Goal: Task Accomplishment & Management: Complete application form

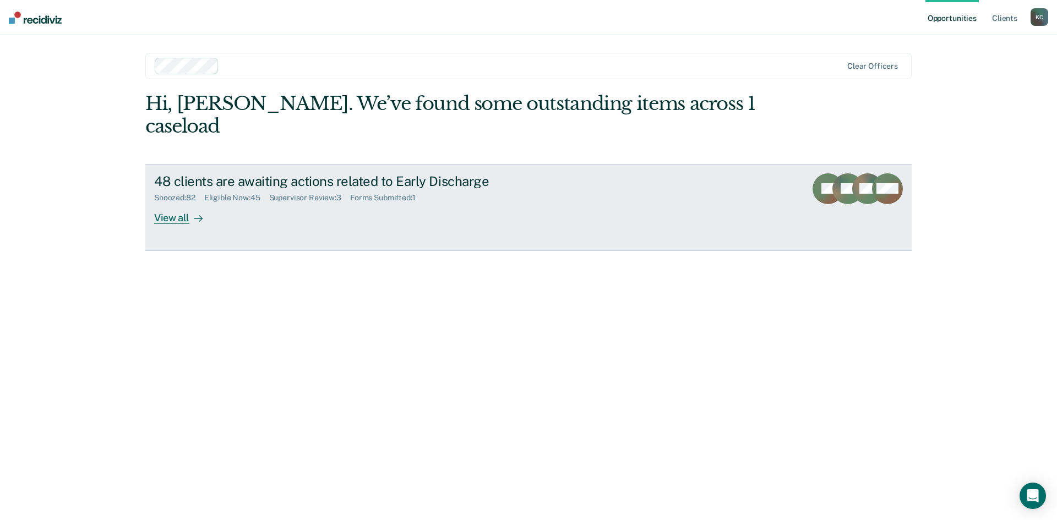
click at [399, 193] on div "Forms Submitted : 1" at bounding box center [387, 197] width 74 height 9
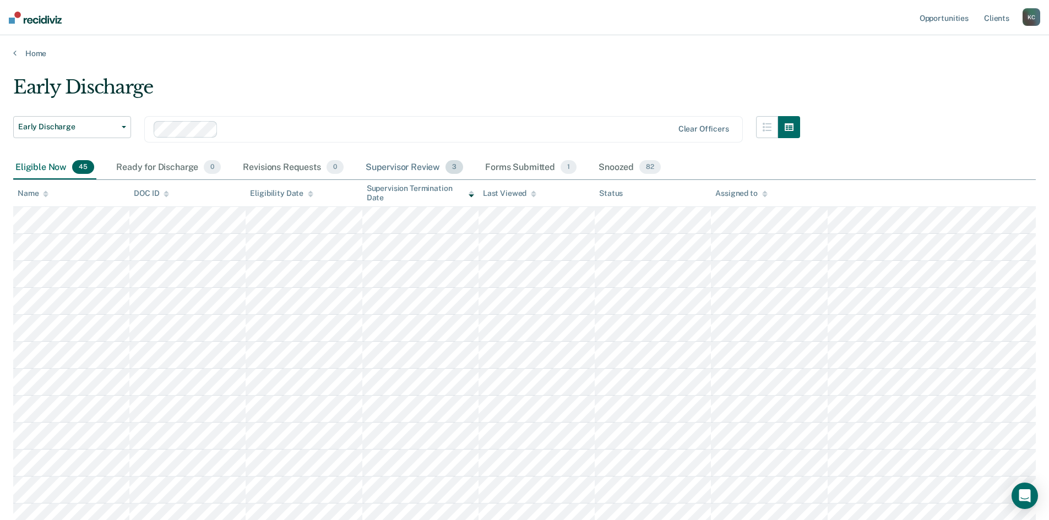
click at [382, 164] on div "Supervisor Review 3" at bounding box center [414, 168] width 102 height 24
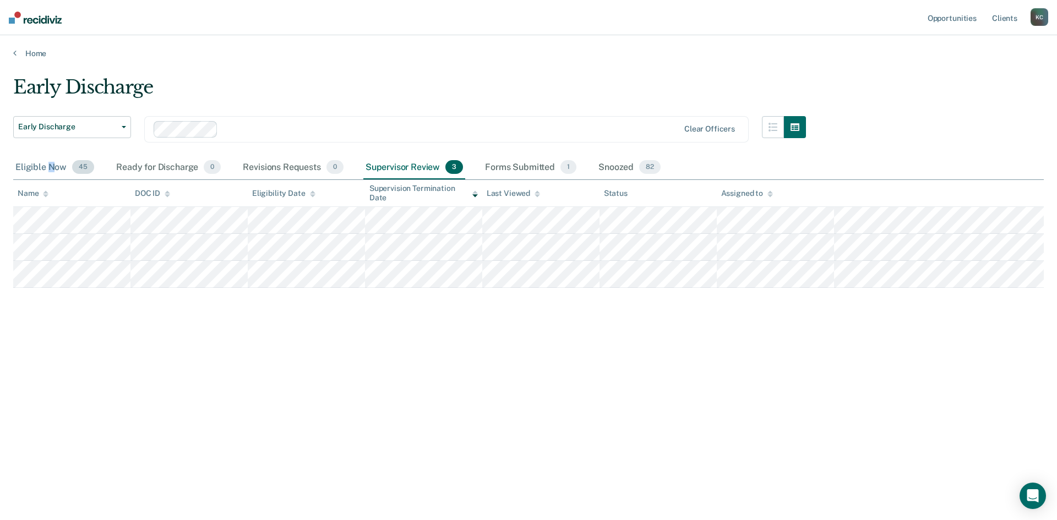
click at [51, 171] on div "Eligible Now 45" at bounding box center [54, 168] width 83 height 24
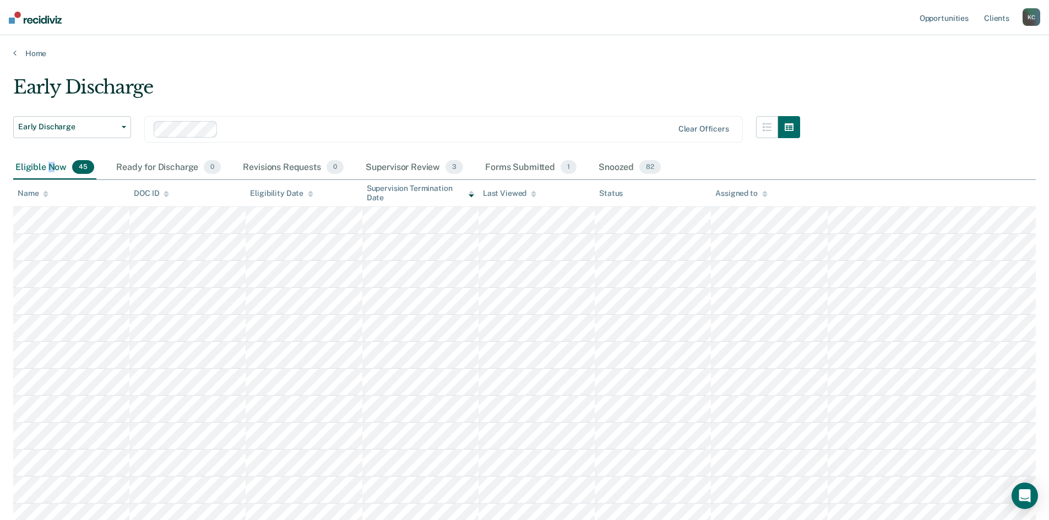
click at [308, 197] on icon at bounding box center [311, 195] width 6 height 3
click at [470, 198] on div at bounding box center [472, 193] width 6 height 9
click at [471, 197] on icon at bounding box center [472, 194] width 6 height 7
click at [606, 166] on div "Snoozed 82" at bounding box center [629, 168] width 67 height 24
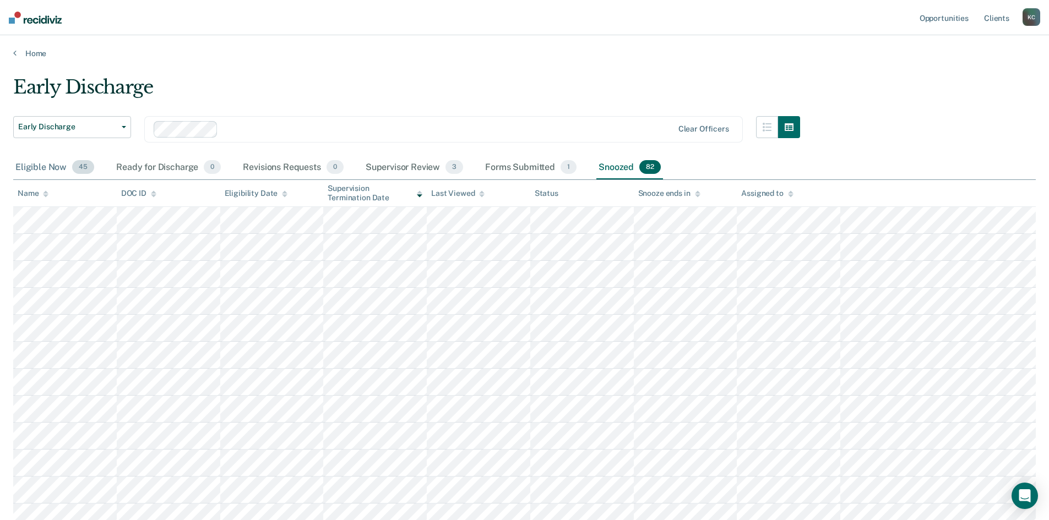
click at [45, 165] on div "Eligible Now 45" at bounding box center [54, 168] width 83 height 24
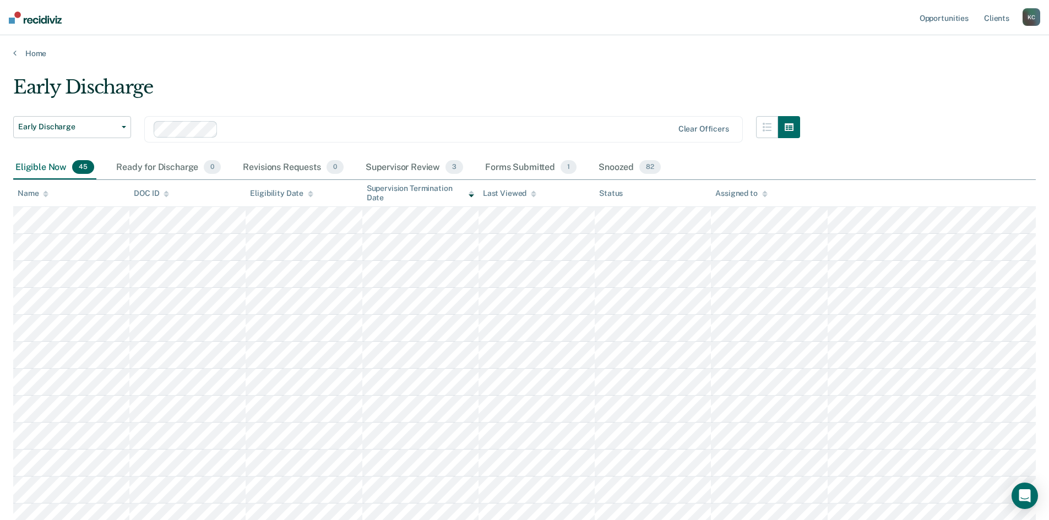
click at [47, 197] on icon at bounding box center [46, 194] width 6 height 7
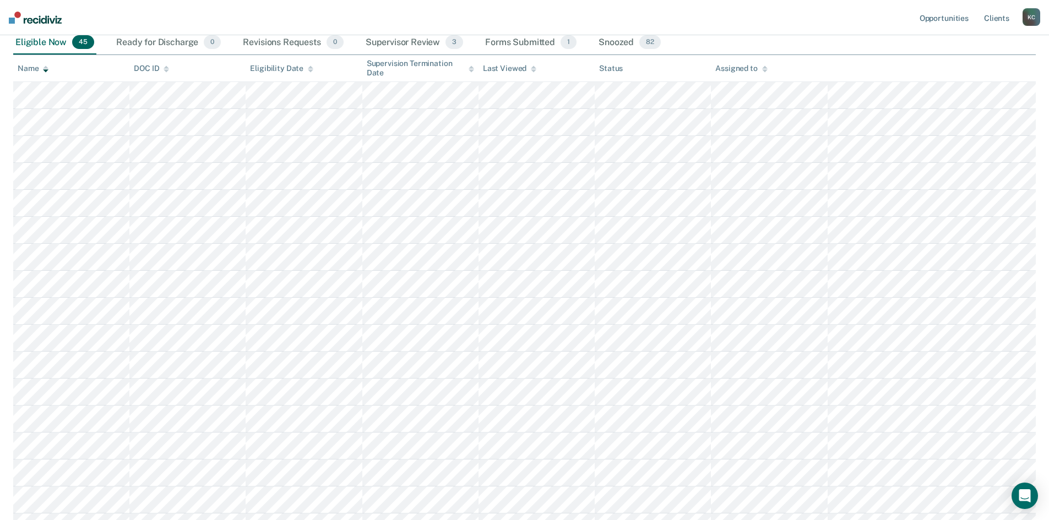
scroll to position [165, 0]
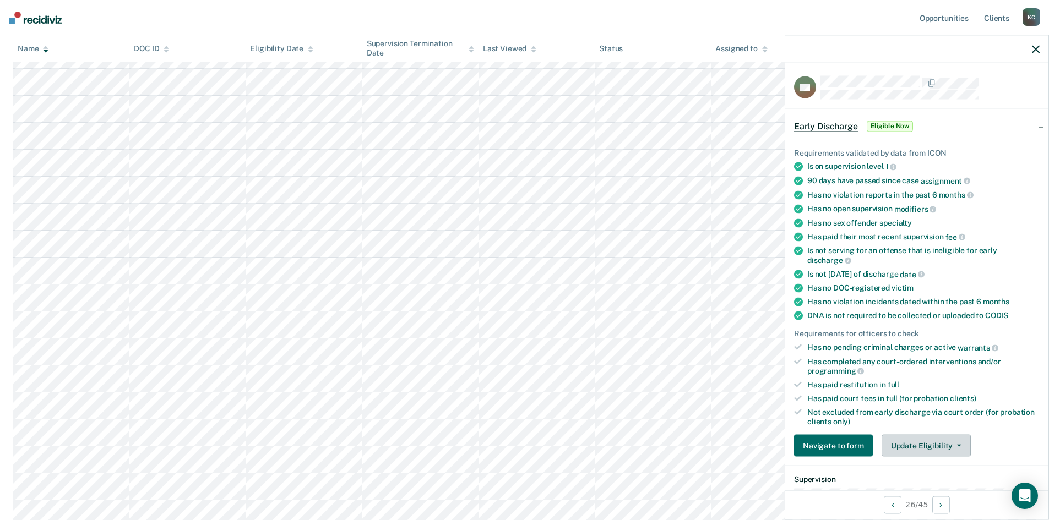
click at [914, 443] on button "Update Eligibility" at bounding box center [926, 446] width 89 height 22
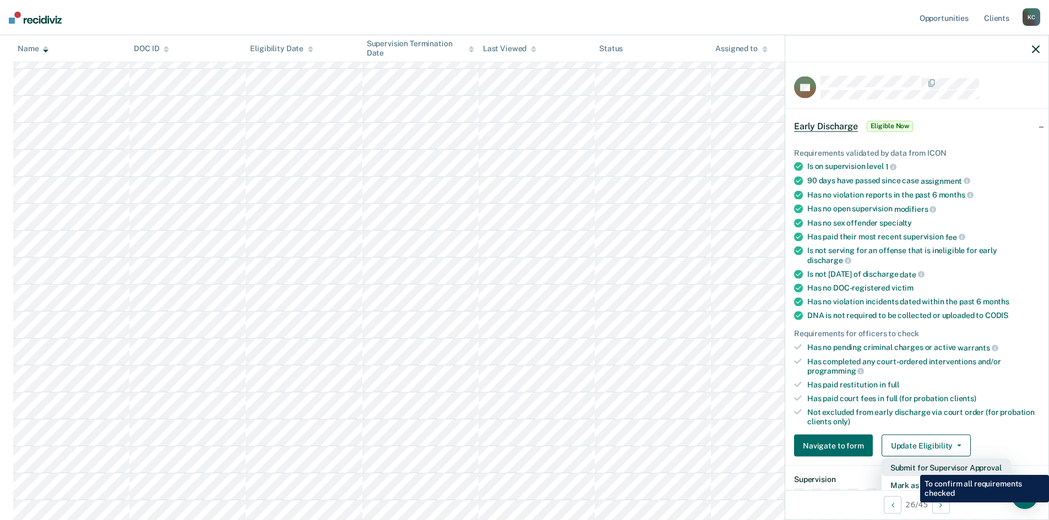
click at [912, 467] on button "Submit for Supervisor Approval" at bounding box center [946, 468] width 129 height 18
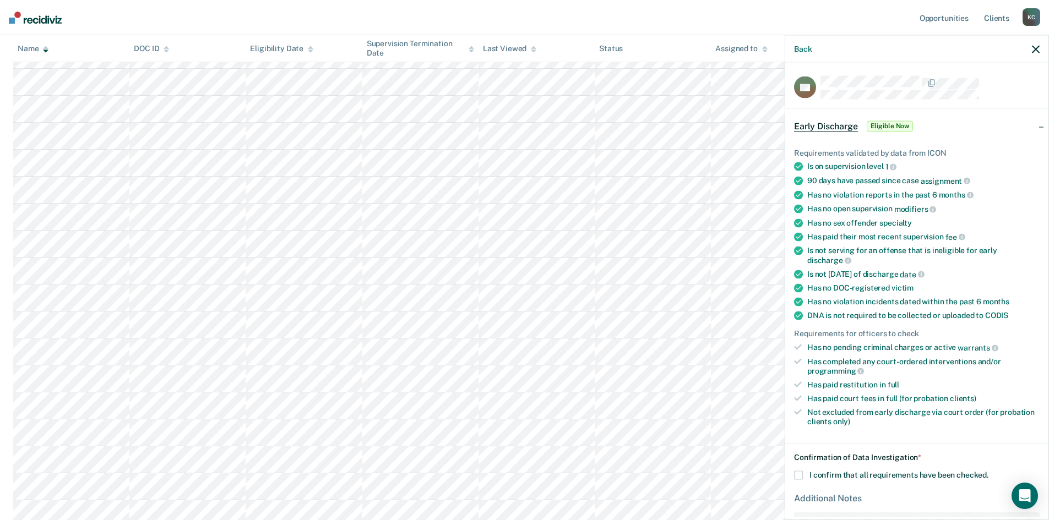
click at [790, 472] on div "EC Early Discharge Eligible Now Requirements validated by data from ICON Is on …" at bounding box center [916, 290] width 263 height 455
click at [799, 473] on span at bounding box center [798, 475] width 9 height 9
click at [989, 471] on input "I confirm that all requirements have been checked." at bounding box center [989, 471] width 0 height 0
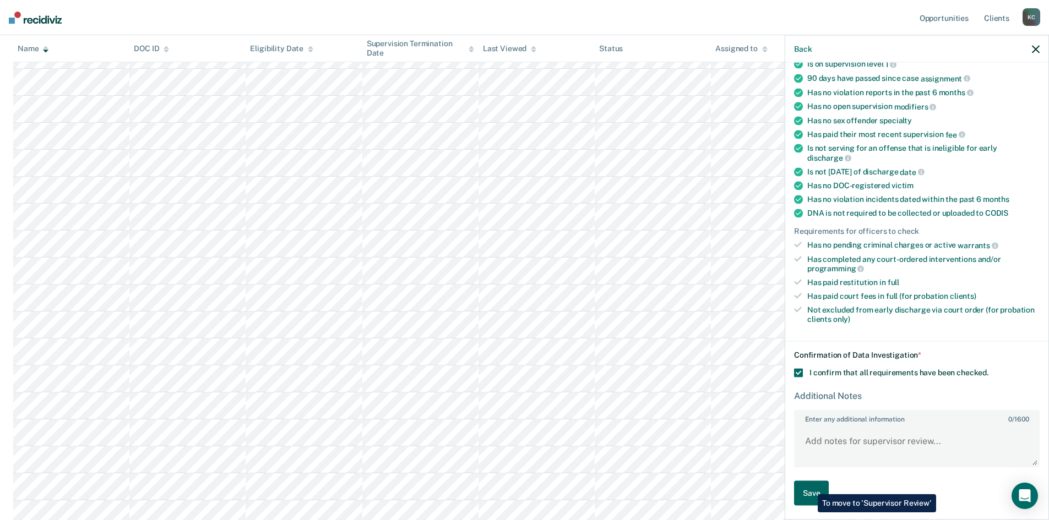
click at [810, 486] on button "Save" at bounding box center [811, 493] width 35 height 25
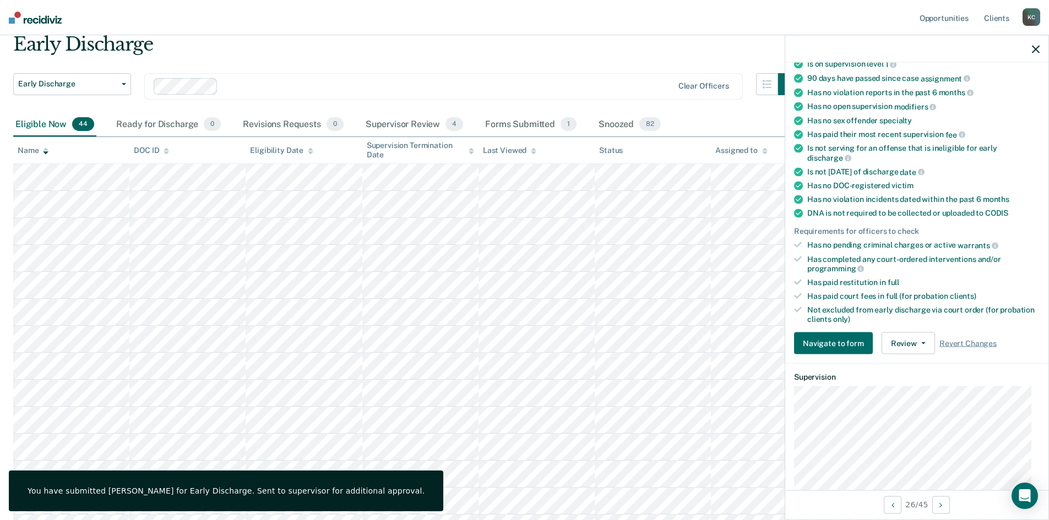
scroll to position [0, 0]
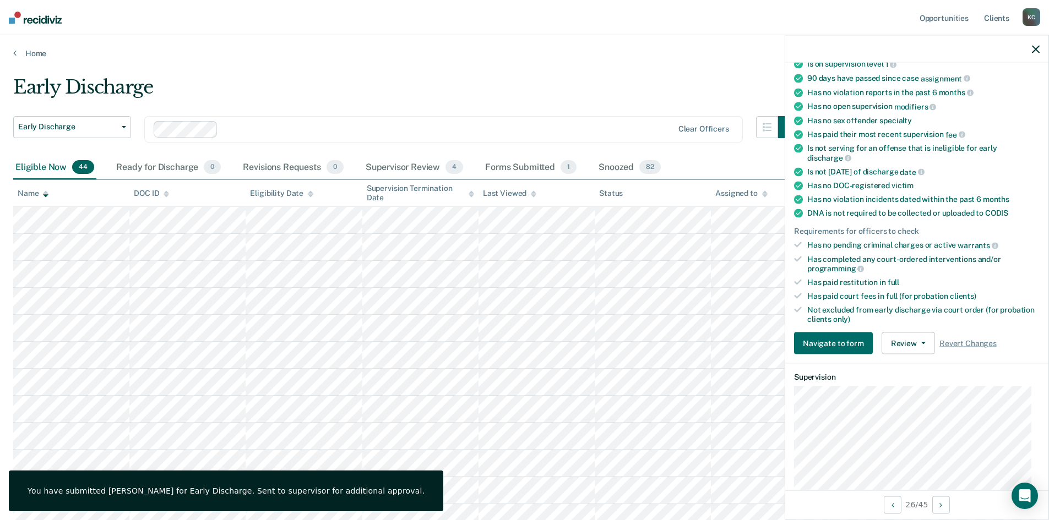
click at [473, 196] on icon at bounding box center [472, 194] width 6 height 7
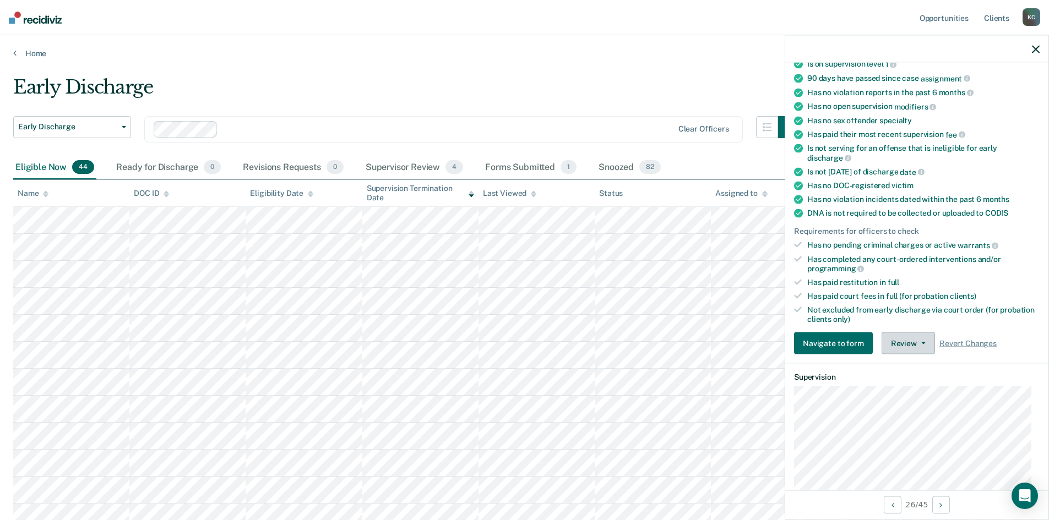
click at [922, 350] on button "Review" at bounding box center [908, 344] width 53 height 22
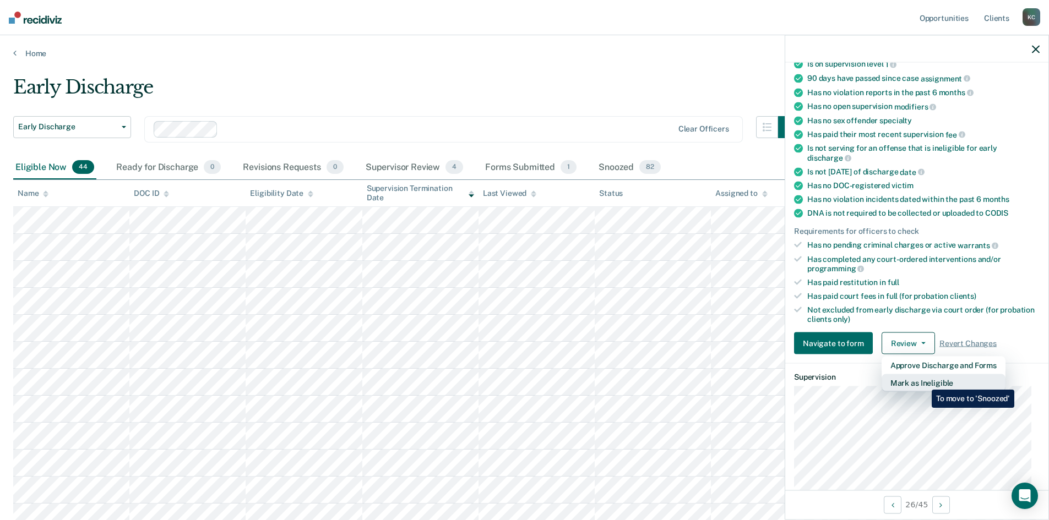
click at [924, 382] on button "Mark as Ineligible" at bounding box center [944, 384] width 124 height 18
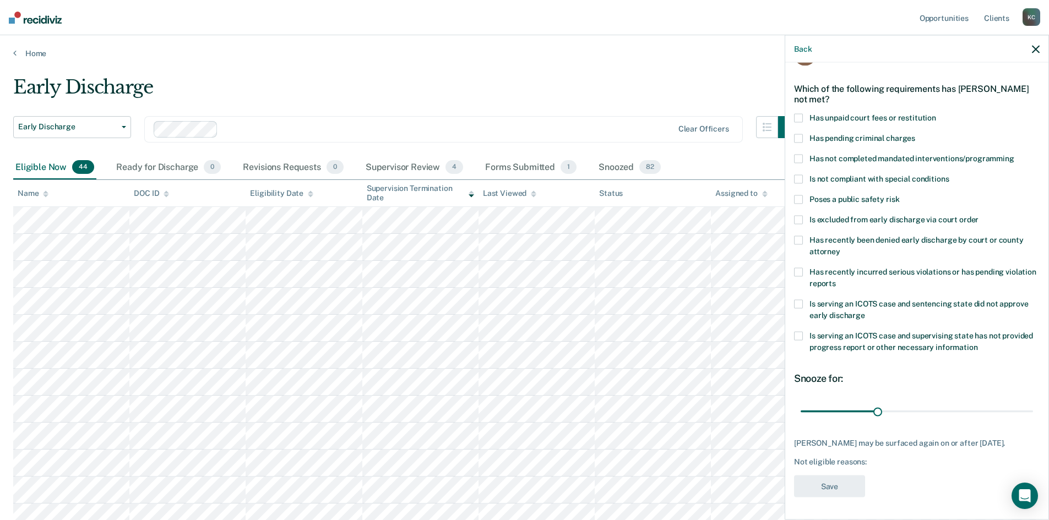
scroll to position [41, 0]
drag, startPoint x: 875, startPoint y: 404, endPoint x: 844, endPoint y: 404, distance: 31.4
type input "17"
click at [844, 404] on input "range" at bounding box center [917, 410] width 232 height 19
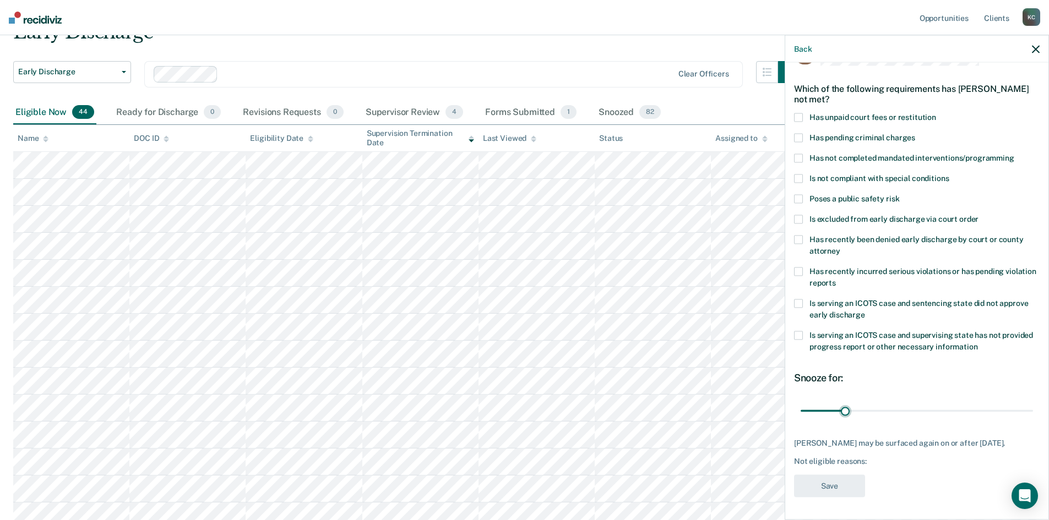
scroll to position [0, 0]
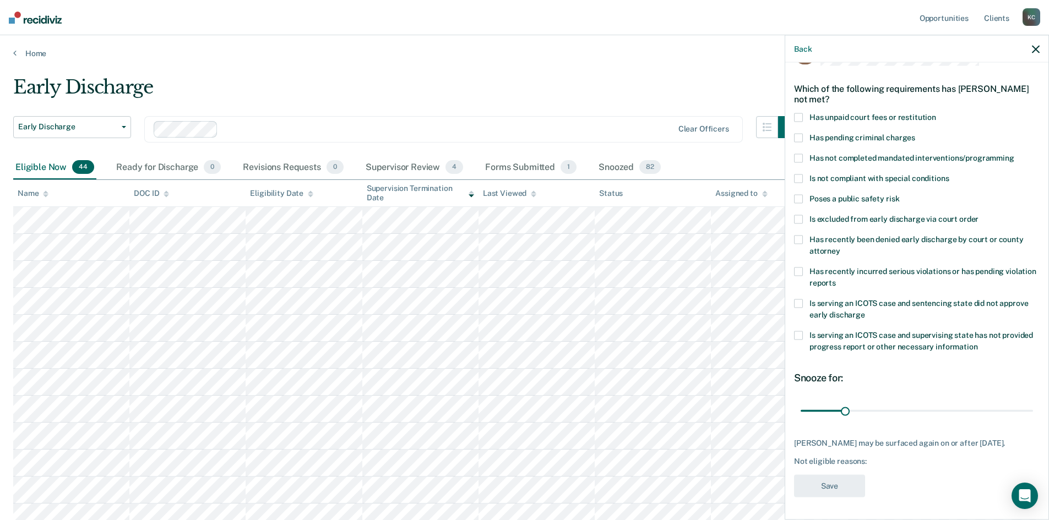
click at [797, 154] on span at bounding box center [798, 158] width 9 height 9
click at [845, 491] on button "Save" at bounding box center [829, 486] width 71 height 23
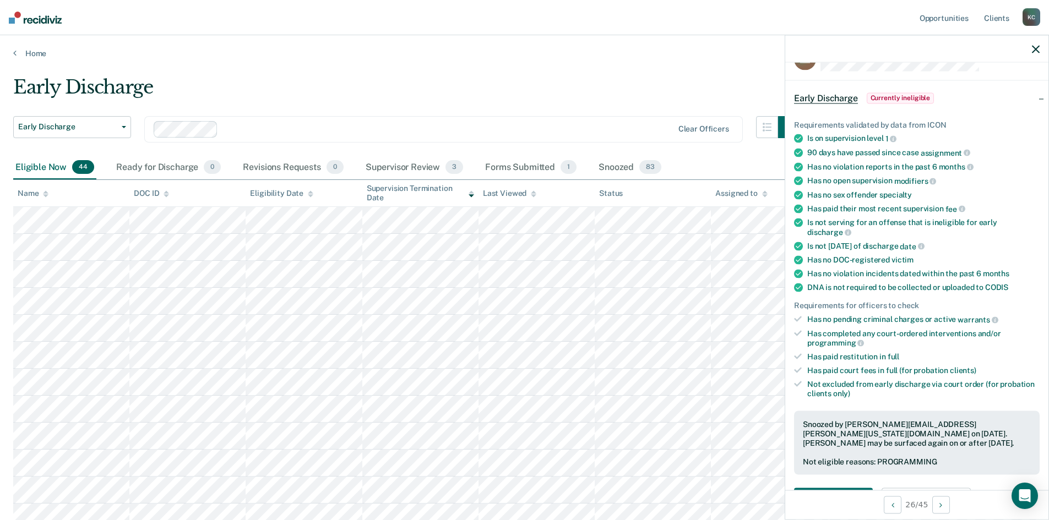
scroll to position [55, 0]
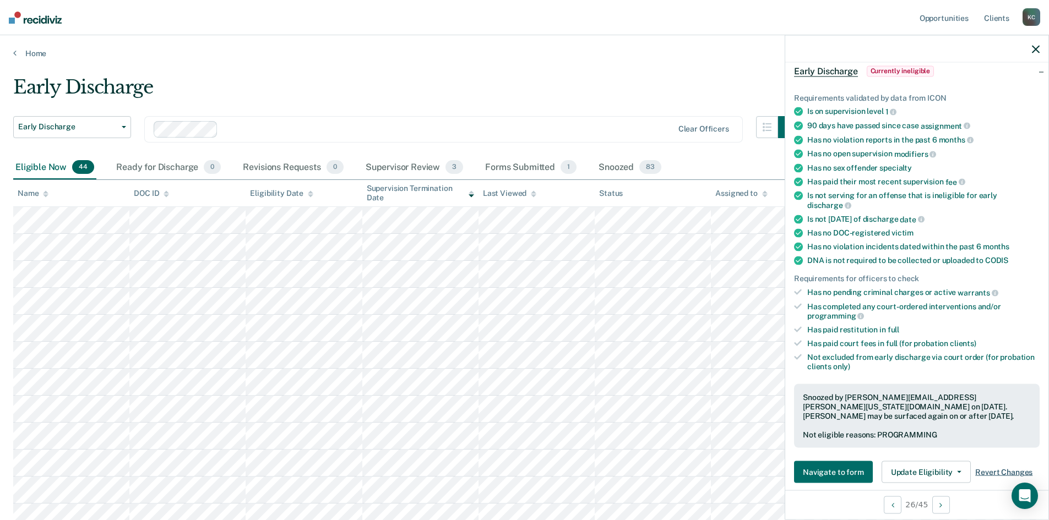
click at [992, 471] on span "Revert Changes" at bounding box center [1003, 472] width 57 height 9
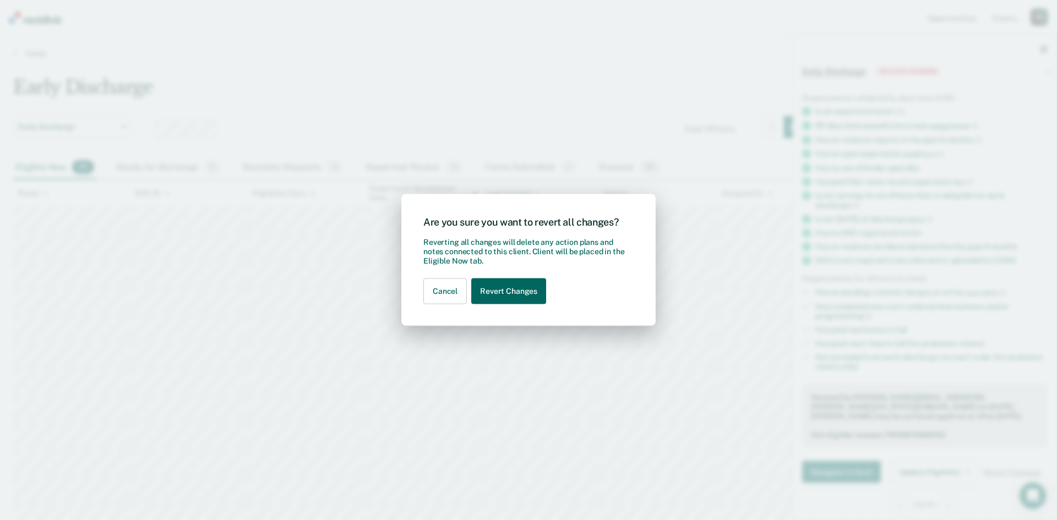
click at [523, 288] on button "Revert Changes" at bounding box center [508, 292] width 75 height 26
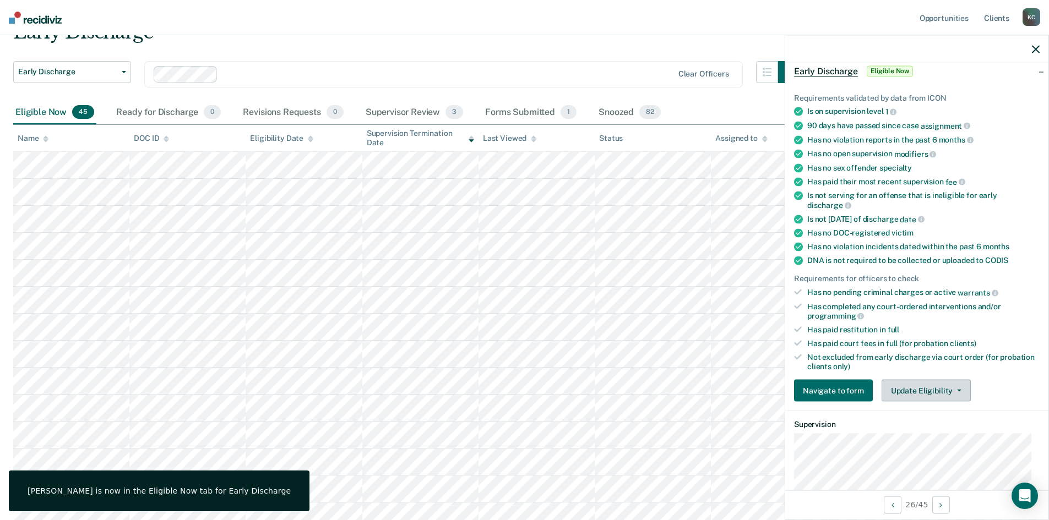
click at [925, 397] on button "Update Eligibility" at bounding box center [926, 391] width 89 height 22
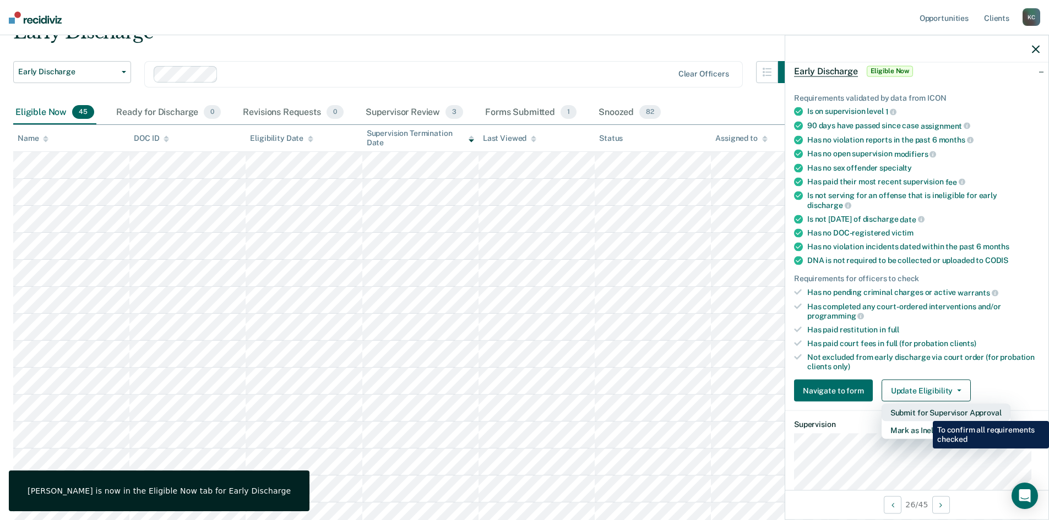
click at [925, 413] on button "Submit for Supervisor Approval" at bounding box center [946, 413] width 129 height 18
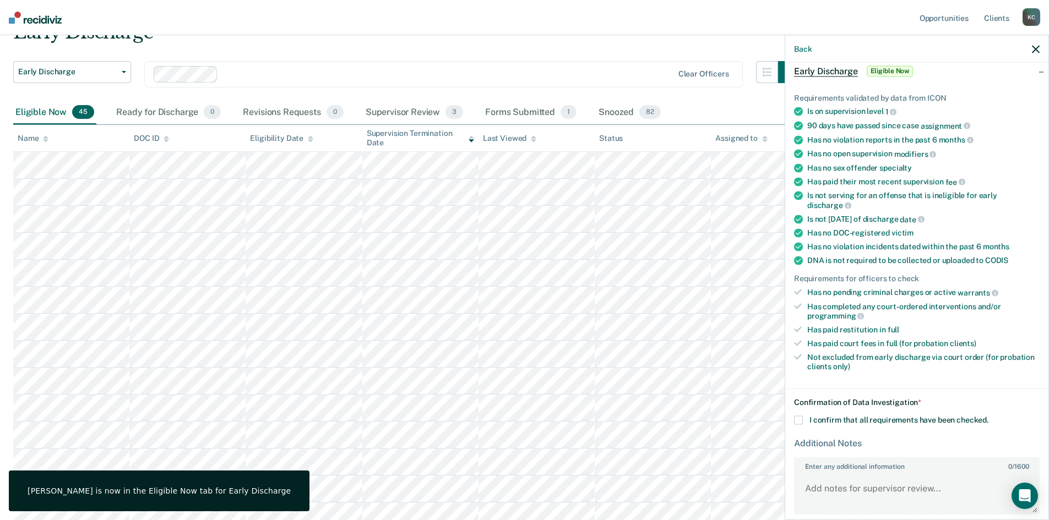
click at [795, 418] on span at bounding box center [798, 420] width 9 height 9
click at [989, 416] on input "I confirm that all requirements have been checked." at bounding box center [989, 416] width 0 height 0
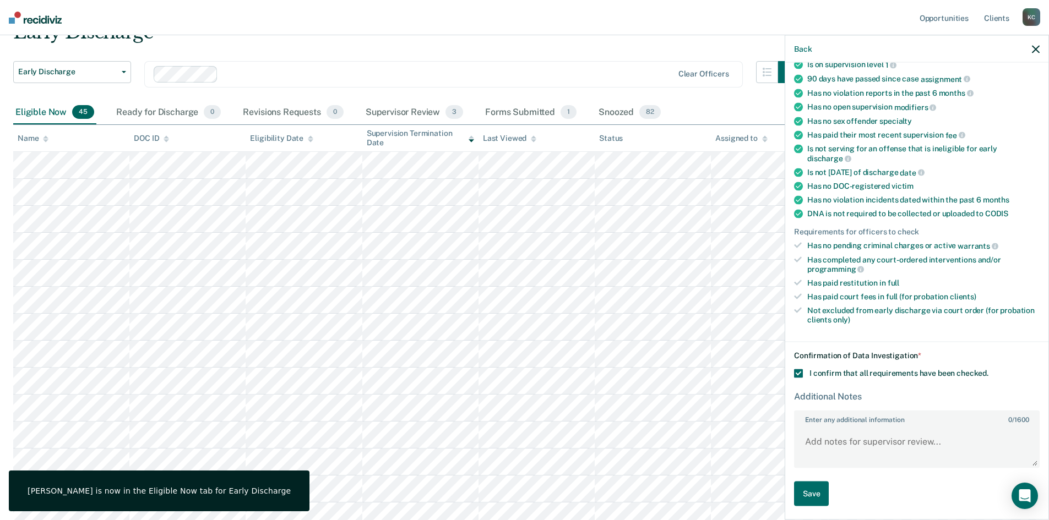
scroll to position [102, 0]
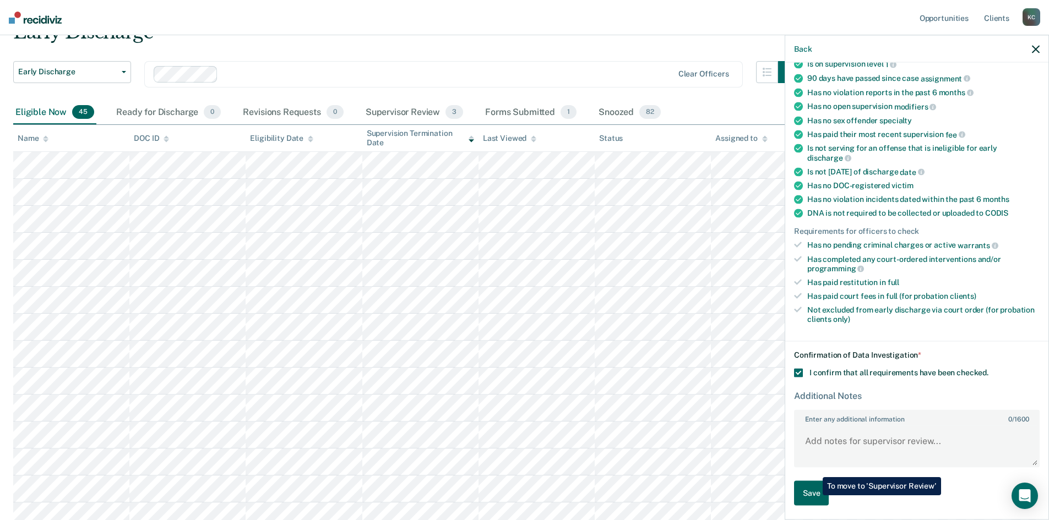
click at [815, 496] on button "Save" at bounding box center [811, 493] width 35 height 25
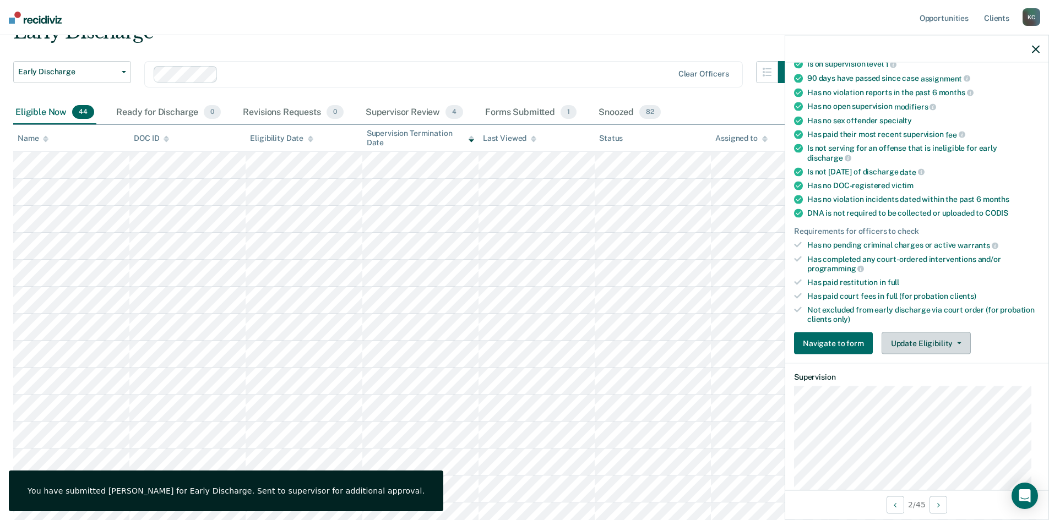
click at [899, 340] on button "Update Eligibility" at bounding box center [926, 344] width 89 height 22
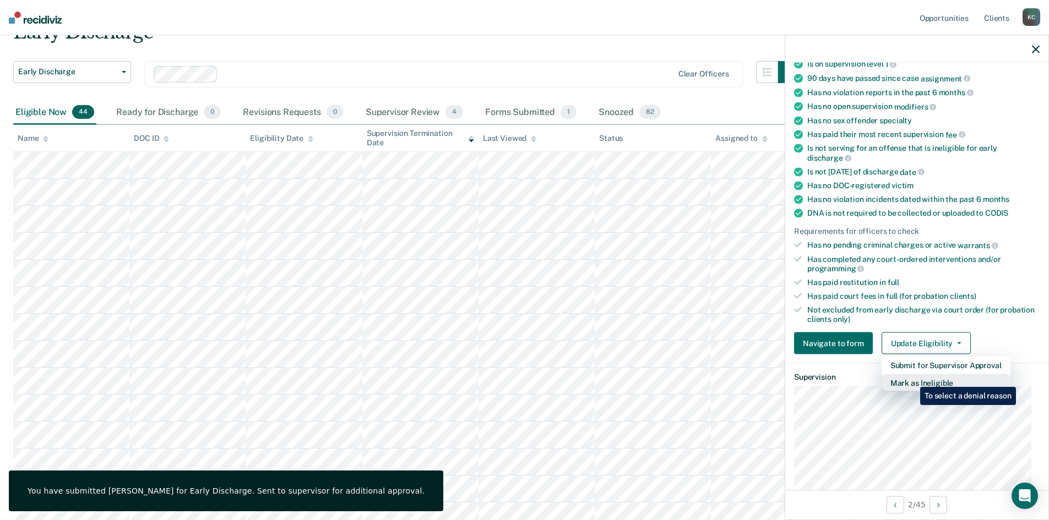
click at [912, 379] on button "Mark as Ineligible" at bounding box center [946, 384] width 129 height 18
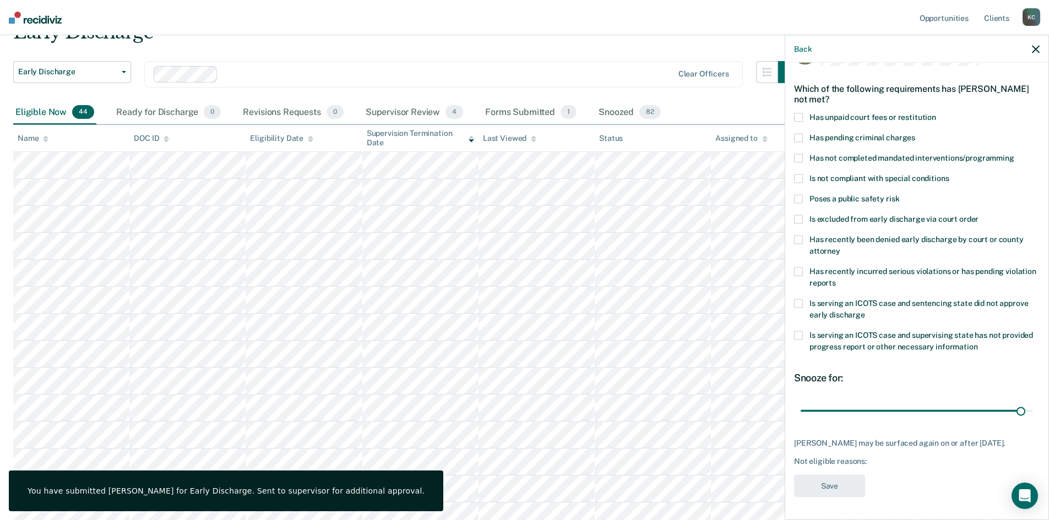
click at [800, 154] on span at bounding box center [798, 158] width 9 height 9
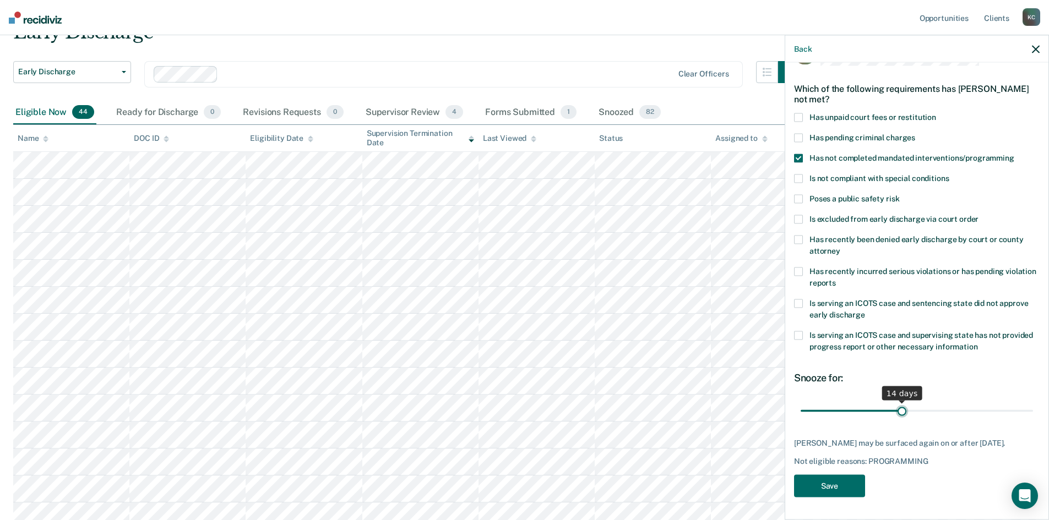
scroll to position [32, 0]
drag, startPoint x: 902, startPoint y: 399, endPoint x: 883, endPoint y: 409, distance: 21.2
click at [883, 409] on input "range" at bounding box center [917, 412] width 232 height 19
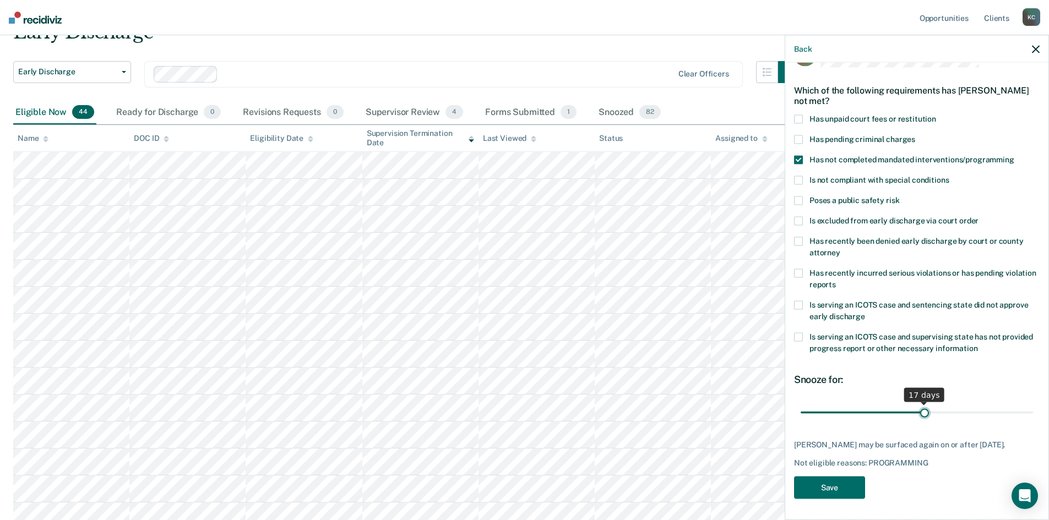
drag, startPoint x: 883, startPoint y: 409, endPoint x: 917, endPoint y: 410, distance: 34.2
type input "17"
click at [917, 410] on input "range" at bounding box center [917, 412] width 232 height 19
click at [820, 485] on button "Save" at bounding box center [829, 488] width 71 height 23
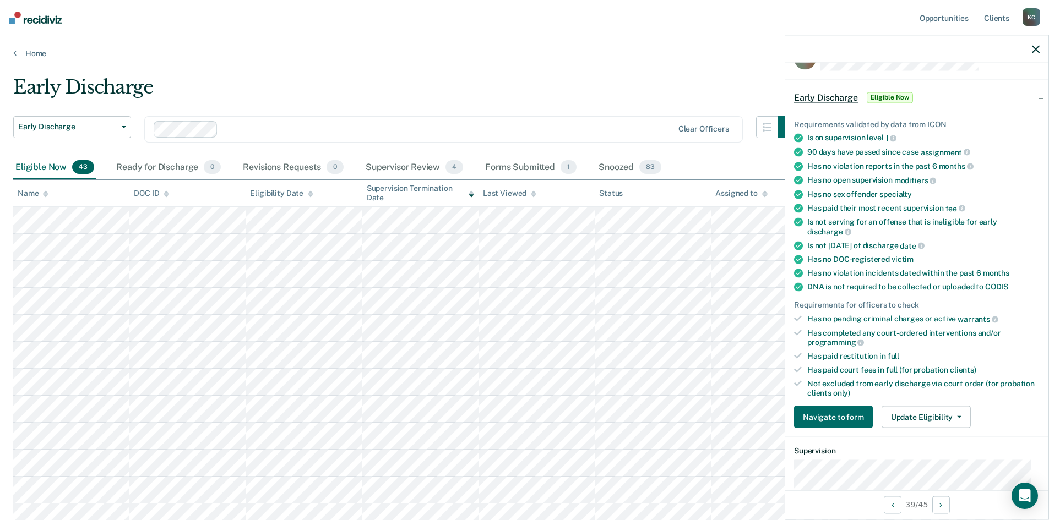
scroll to position [55, 0]
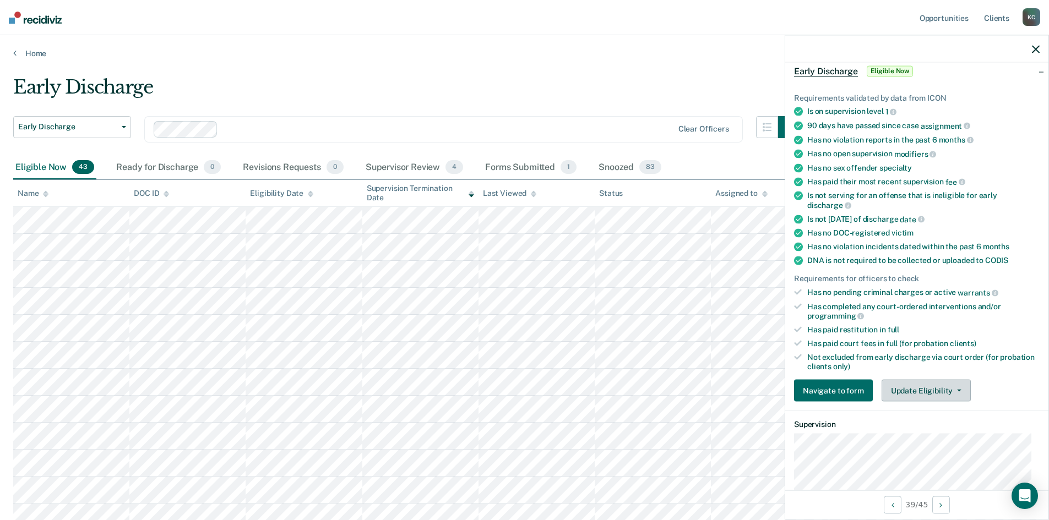
click at [940, 387] on button "Update Eligibility" at bounding box center [926, 391] width 89 height 22
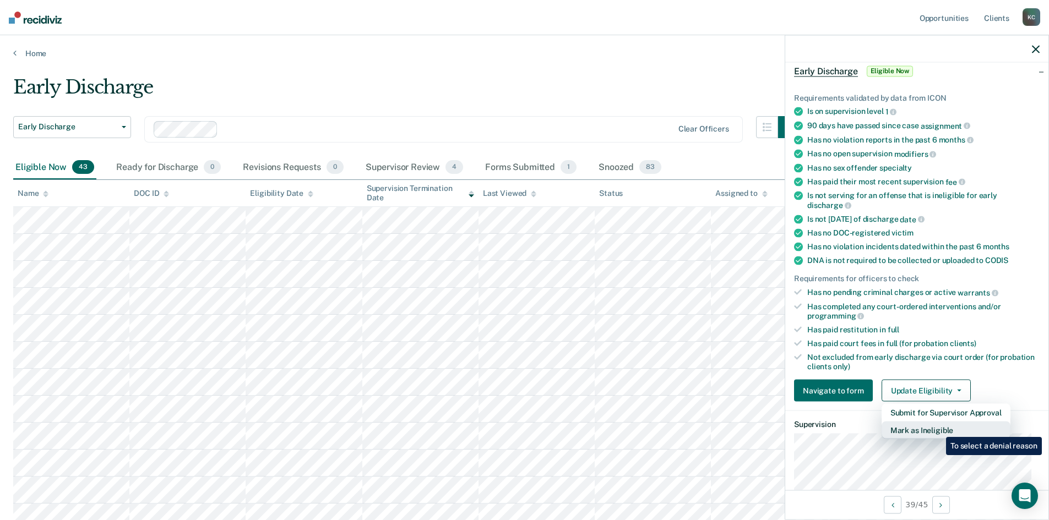
click at [938, 429] on button "Mark as Ineligible" at bounding box center [946, 431] width 129 height 18
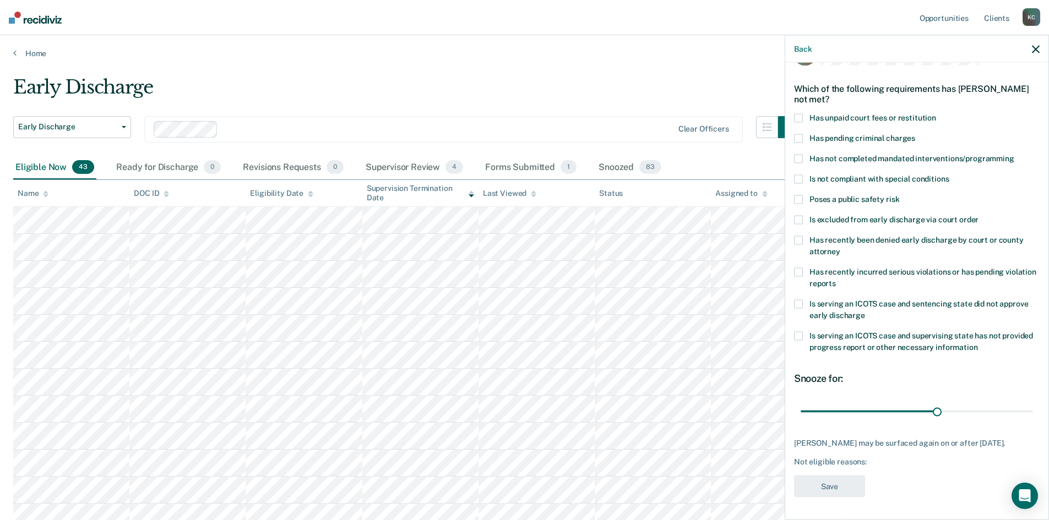
scroll to position [41, 0]
click at [799, 154] on span at bounding box center [798, 158] width 9 height 9
drag, startPoint x: 935, startPoint y: 404, endPoint x: 848, endPoint y: 424, distance: 89.8
type input "11"
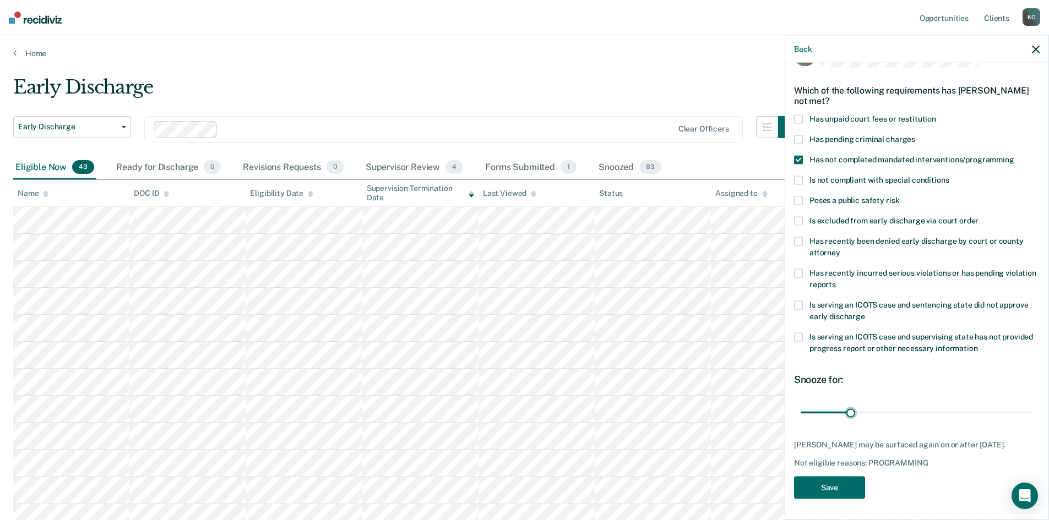
click at [848, 422] on input "range" at bounding box center [917, 412] width 232 height 19
click at [837, 487] on button "Save" at bounding box center [829, 488] width 71 height 23
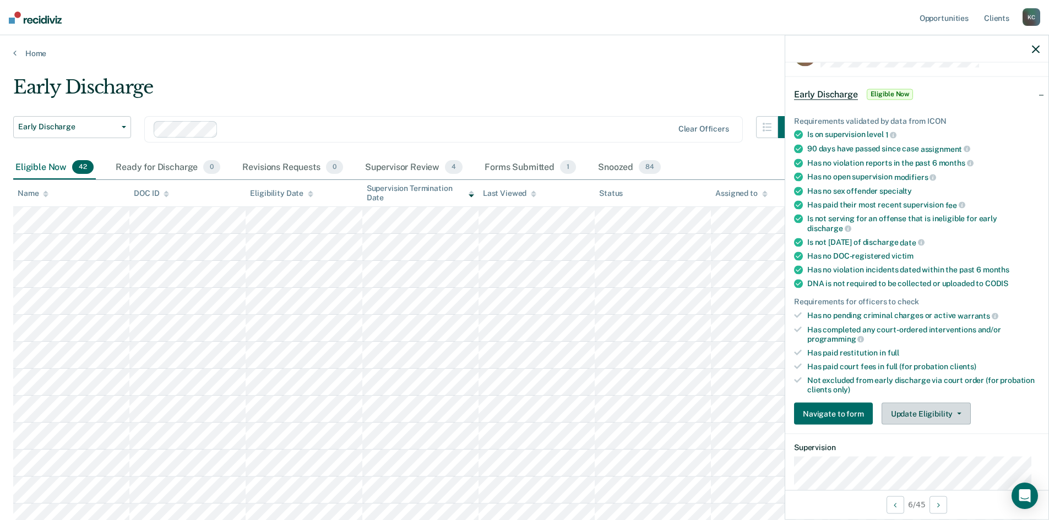
click at [934, 413] on button "Update Eligibility" at bounding box center [926, 414] width 89 height 22
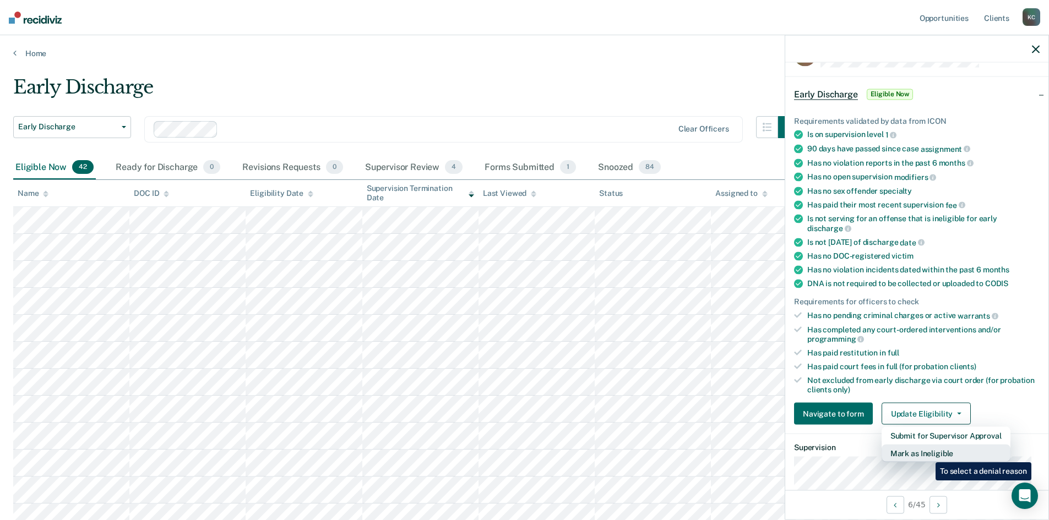
click at [927, 454] on button "Mark as Ineligible" at bounding box center [946, 454] width 129 height 18
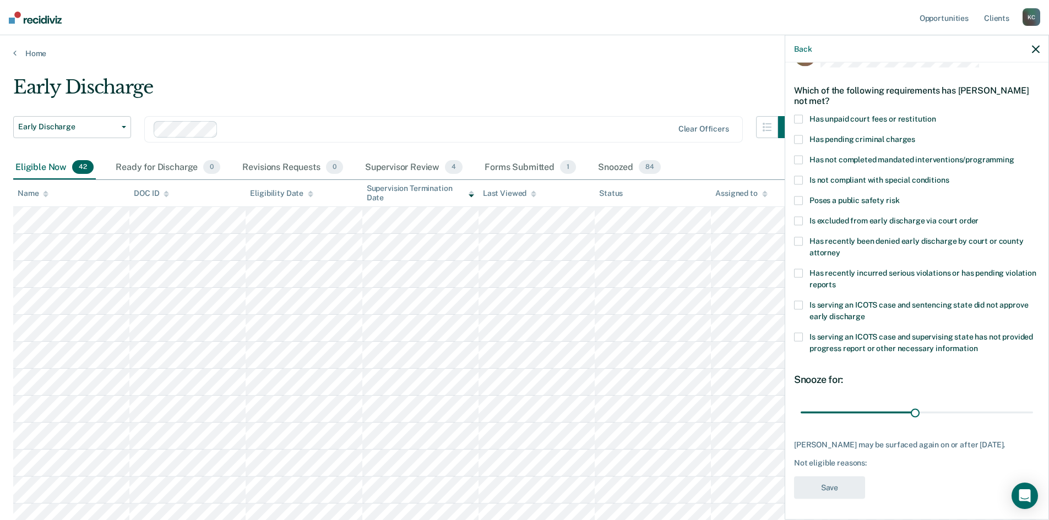
click at [800, 161] on span at bounding box center [798, 160] width 9 height 9
drag, startPoint x: 911, startPoint y: 409, endPoint x: 918, endPoint y: 410, distance: 6.7
type input "32"
click at [918, 410] on input "range" at bounding box center [917, 412] width 232 height 19
click at [829, 494] on button "Save" at bounding box center [829, 488] width 71 height 23
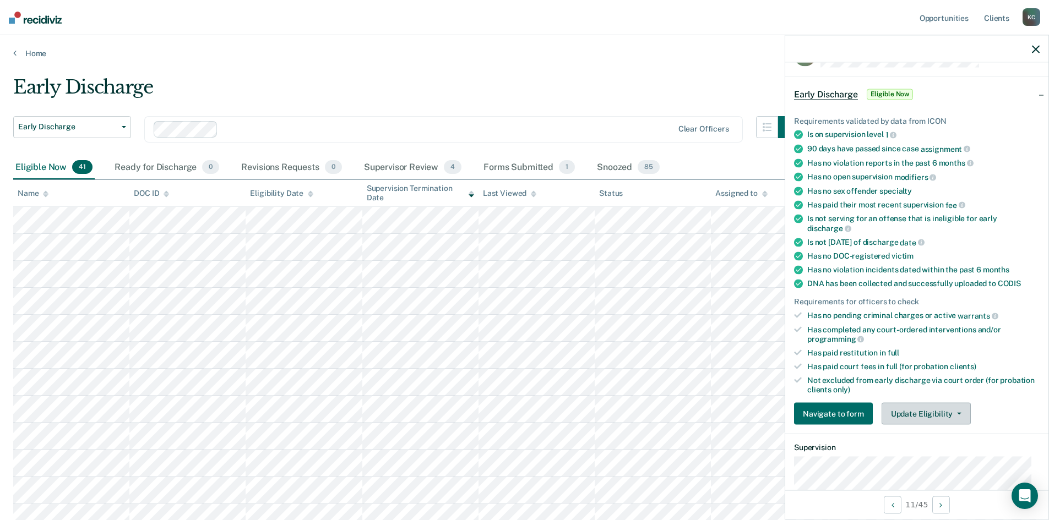
click at [935, 406] on button "Update Eligibility" at bounding box center [926, 414] width 89 height 22
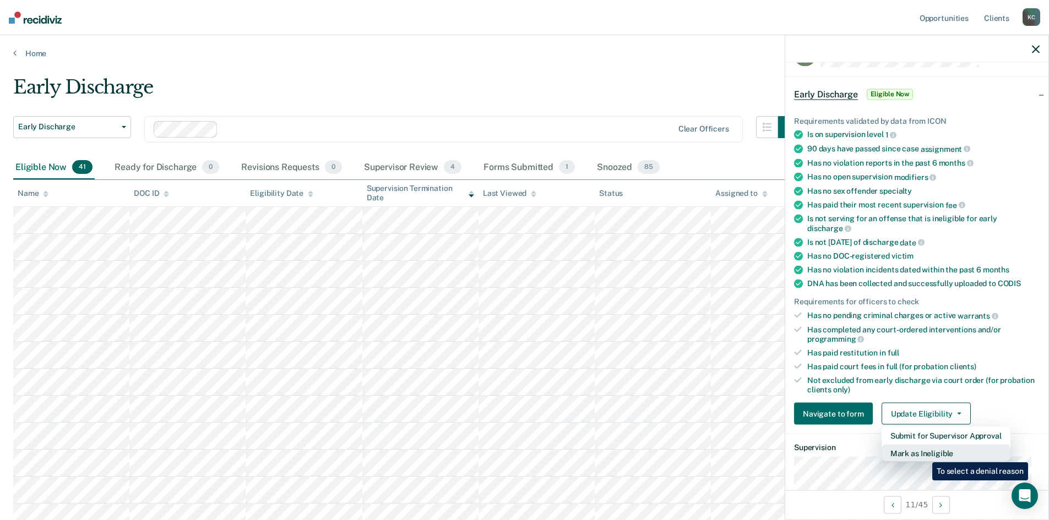
click at [925, 454] on button "Mark as Ineligible" at bounding box center [946, 454] width 129 height 18
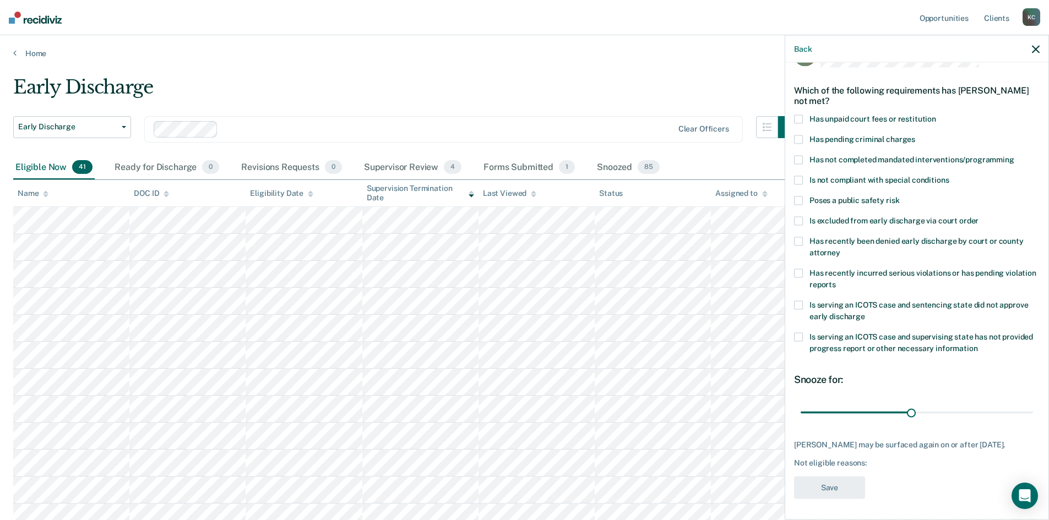
click at [800, 117] on span at bounding box center [798, 119] width 9 height 9
type input "32"
click at [914, 413] on input "range" at bounding box center [917, 412] width 232 height 19
click at [843, 497] on button "Save" at bounding box center [829, 488] width 71 height 23
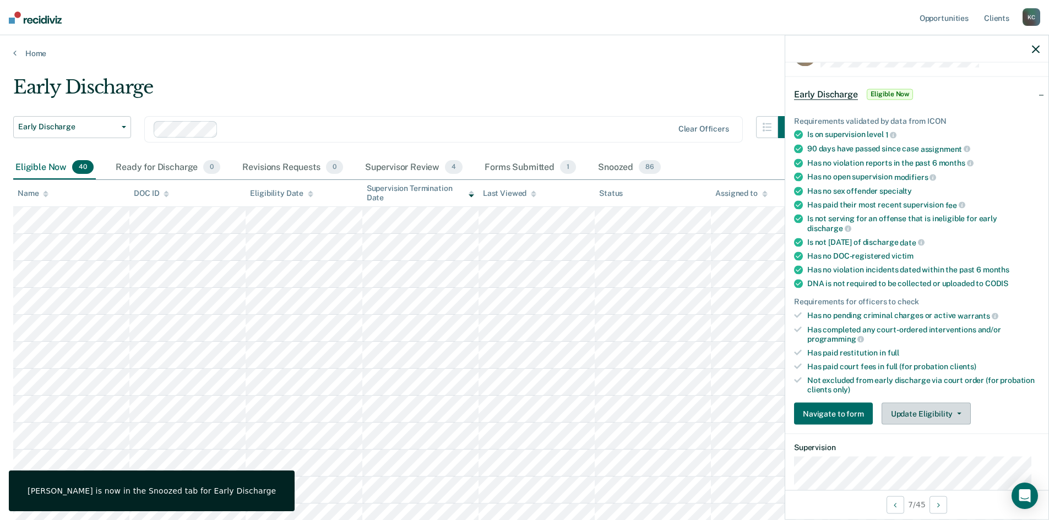
click at [921, 410] on button "Update Eligibility" at bounding box center [926, 414] width 89 height 22
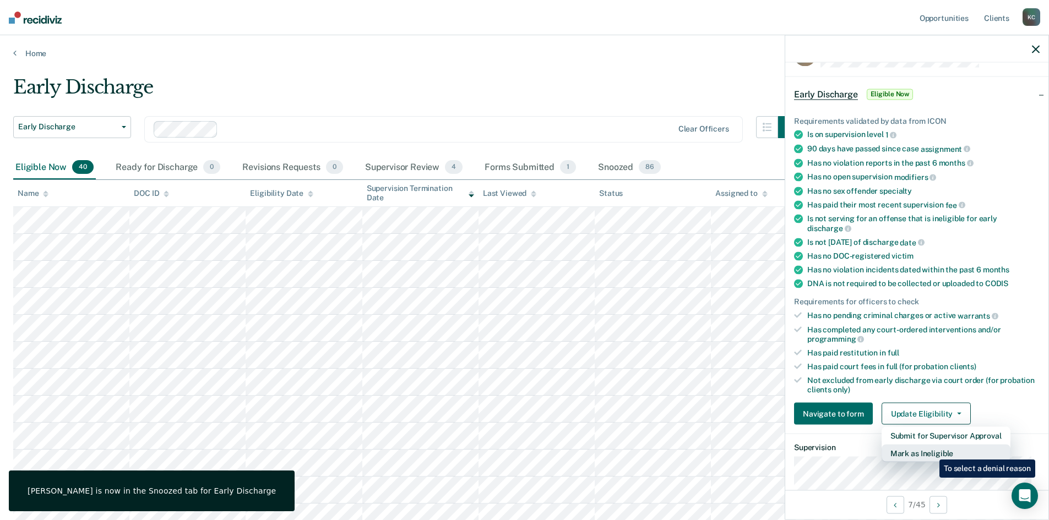
click at [931, 452] on button "Mark as Ineligible" at bounding box center [946, 454] width 129 height 18
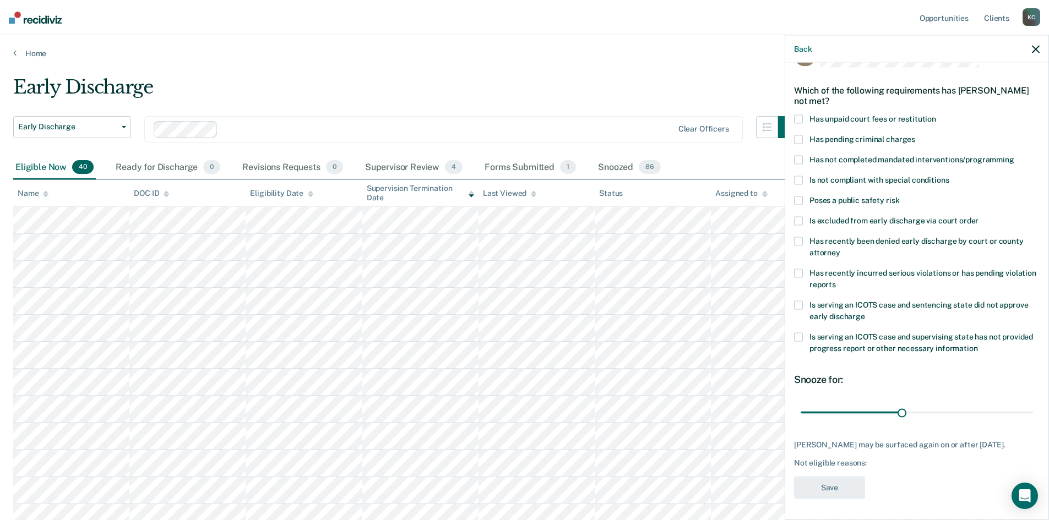
click at [797, 120] on span at bounding box center [798, 119] width 9 height 9
drag, startPoint x: 899, startPoint y: 414, endPoint x: 828, endPoint y: 419, distance: 71.3
type input "8"
click at [828, 419] on input "range" at bounding box center [917, 412] width 232 height 19
click at [847, 491] on button "Save" at bounding box center [829, 488] width 71 height 23
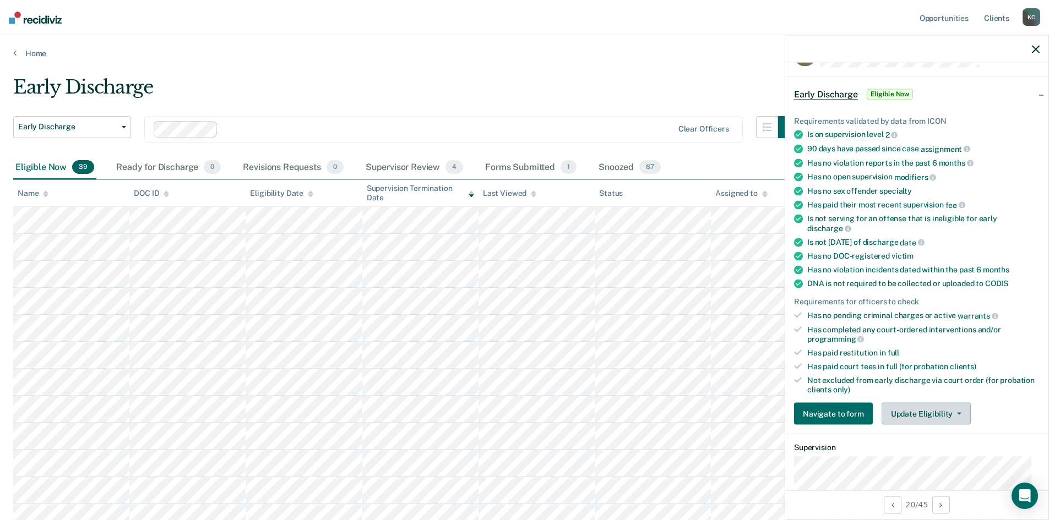
click at [922, 416] on button "Update Eligibility" at bounding box center [926, 414] width 89 height 22
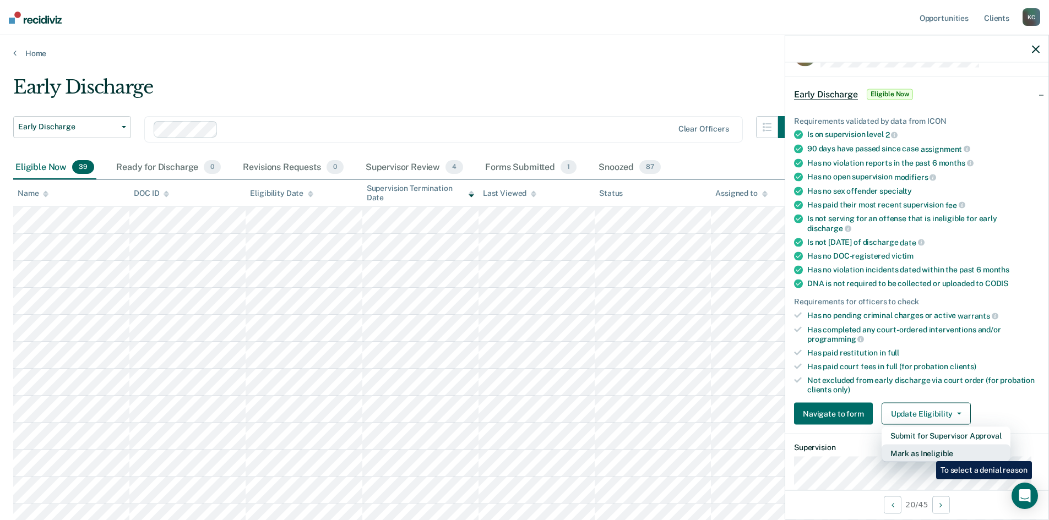
click at [928, 453] on button "Mark as Ineligible" at bounding box center [946, 454] width 129 height 18
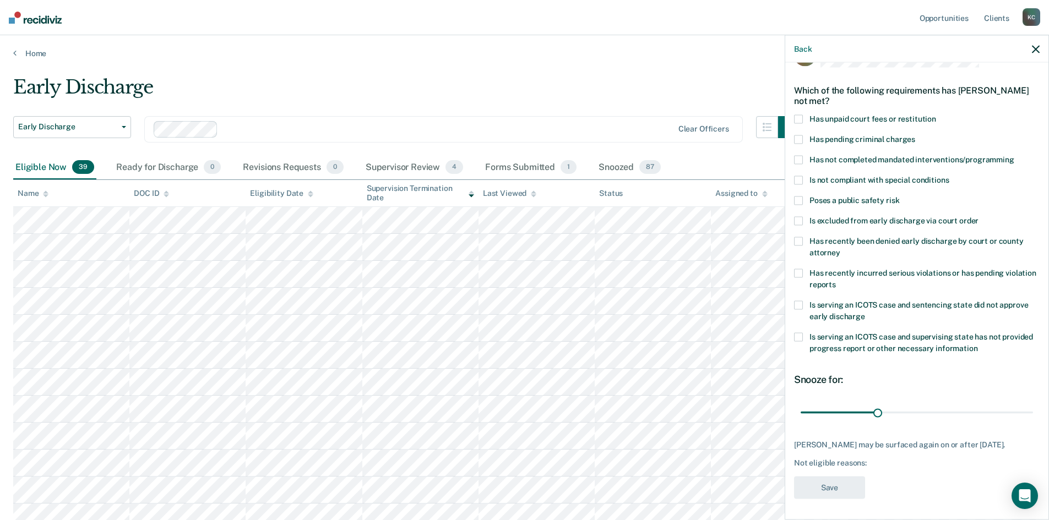
click at [799, 222] on span at bounding box center [798, 221] width 9 height 9
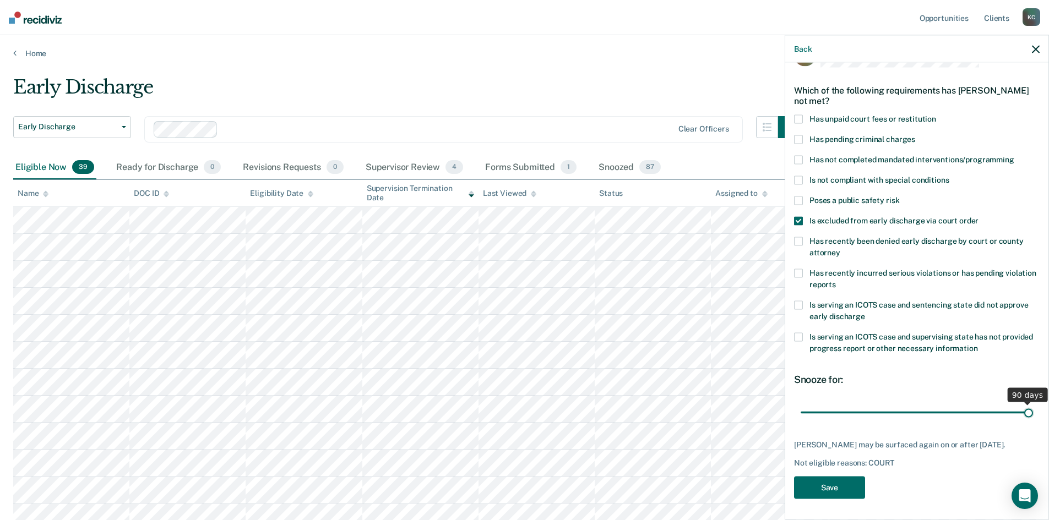
drag, startPoint x: 872, startPoint y: 409, endPoint x: 1072, endPoint y: 394, distance: 200.5
type input "90"
click at [1033, 403] on input "range" at bounding box center [917, 412] width 232 height 19
drag, startPoint x: 837, startPoint y: 499, endPoint x: 811, endPoint y: 498, distance: 25.9
click at [837, 499] on button "Save" at bounding box center [829, 488] width 71 height 23
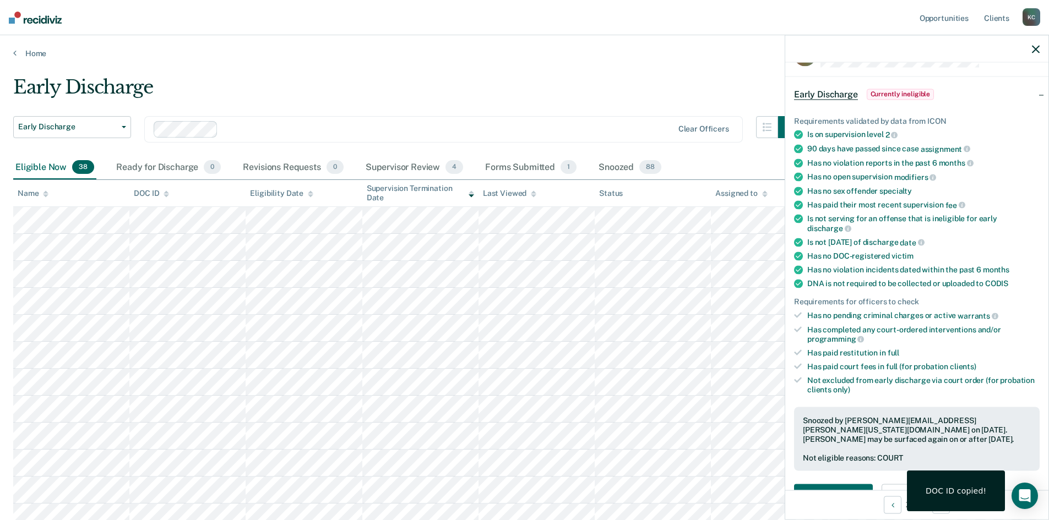
scroll to position [0, 0]
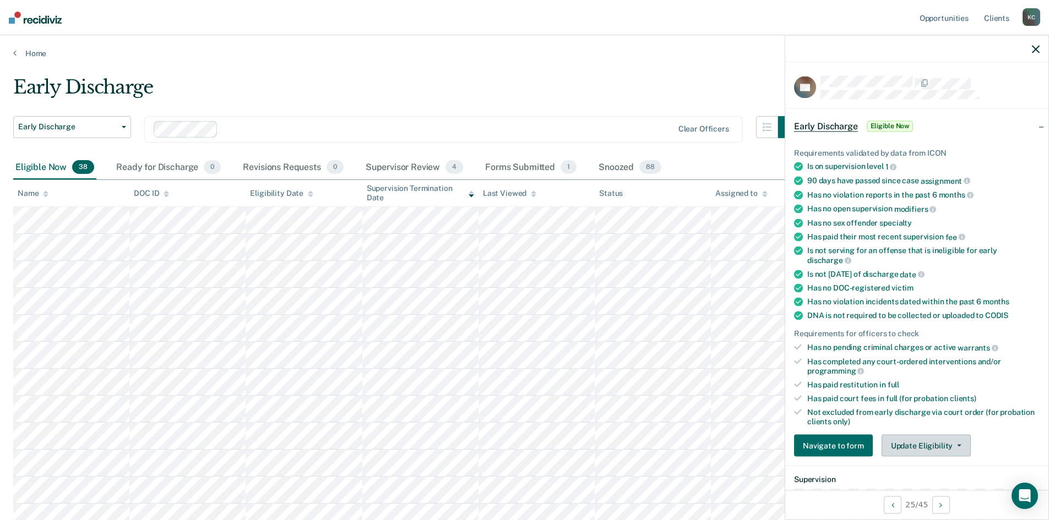
click at [921, 449] on button "Update Eligibility" at bounding box center [926, 446] width 89 height 22
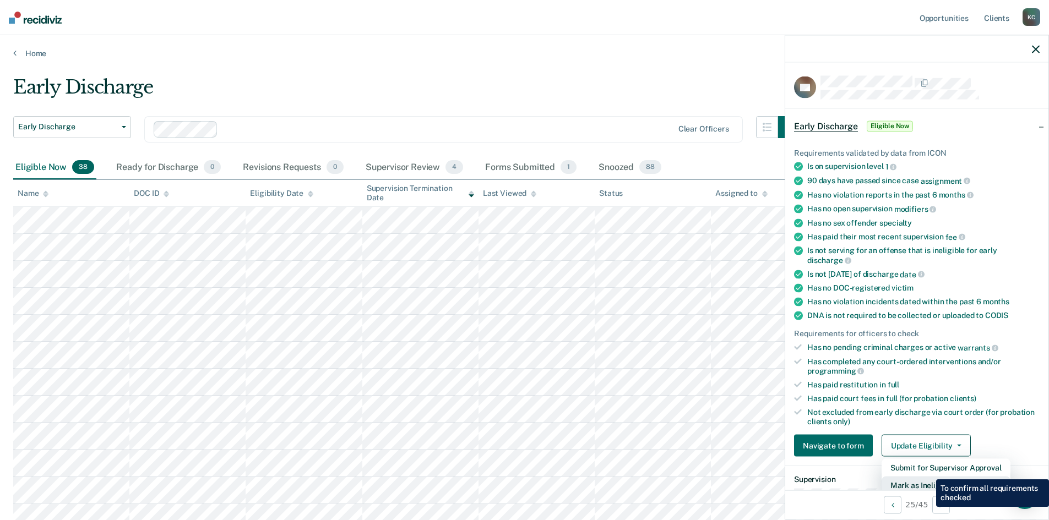
scroll to position [3, 0]
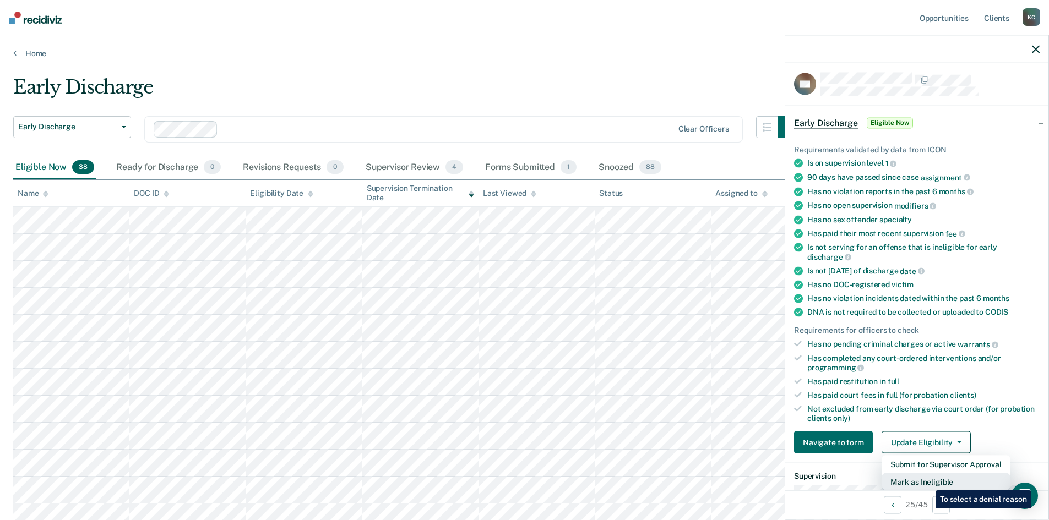
click at [927, 482] on button "Mark as Ineligible" at bounding box center [946, 483] width 129 height 18
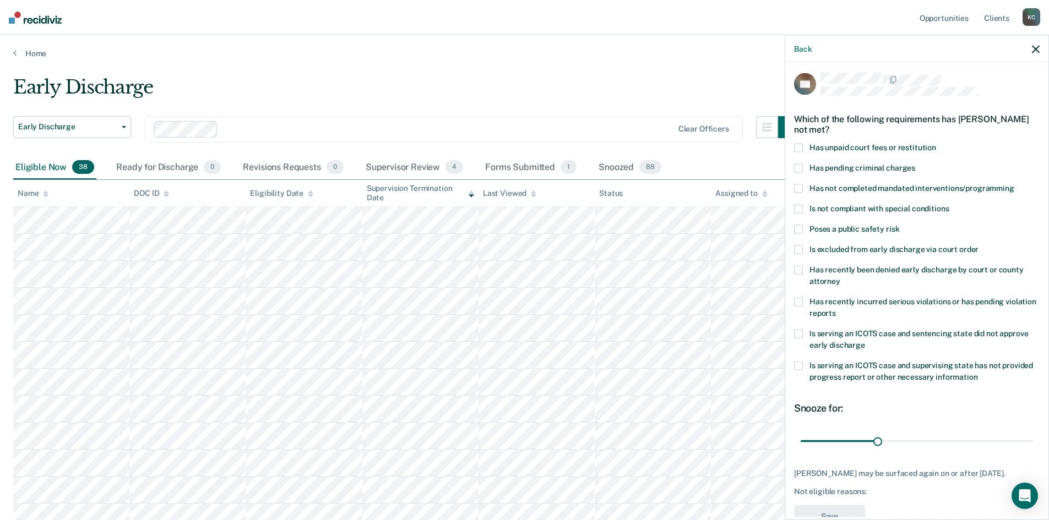
click at [800, 186] on span at bounding box center [798, 188] width 9 height 9
drag, startPoint x: 878, startPoint y: 442, endPoint x: 807, endPoint y: 459, distance: 73.2
type input "2"
click at [807, 451] on input "range" at bounding box center [917, 441] width 232 height 19
click at [825, 506] on button "Save" at bounding box center [829, 517] width 71 height 23
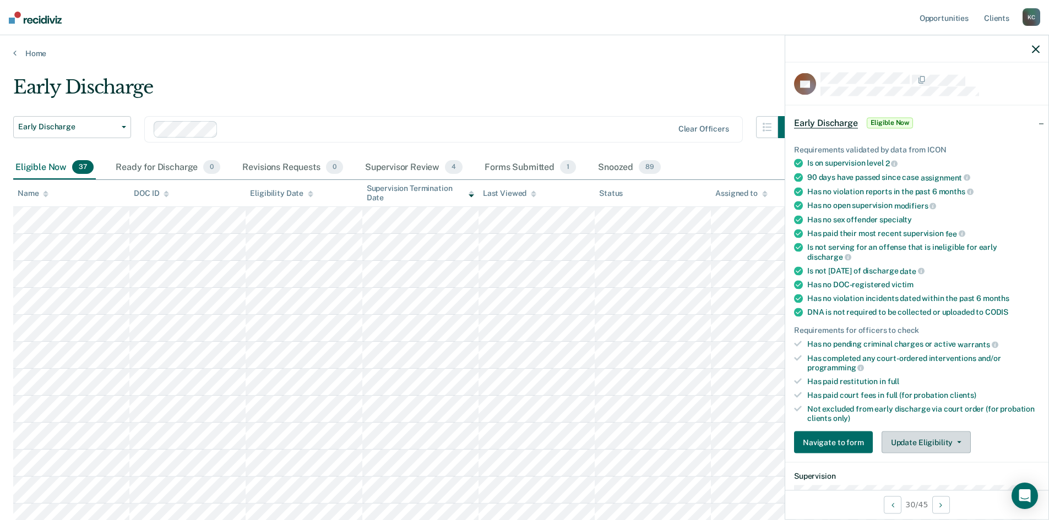
click at [930, 449] on button "Update Eligibility" at bounding box center [926, 443] width 89 height 22
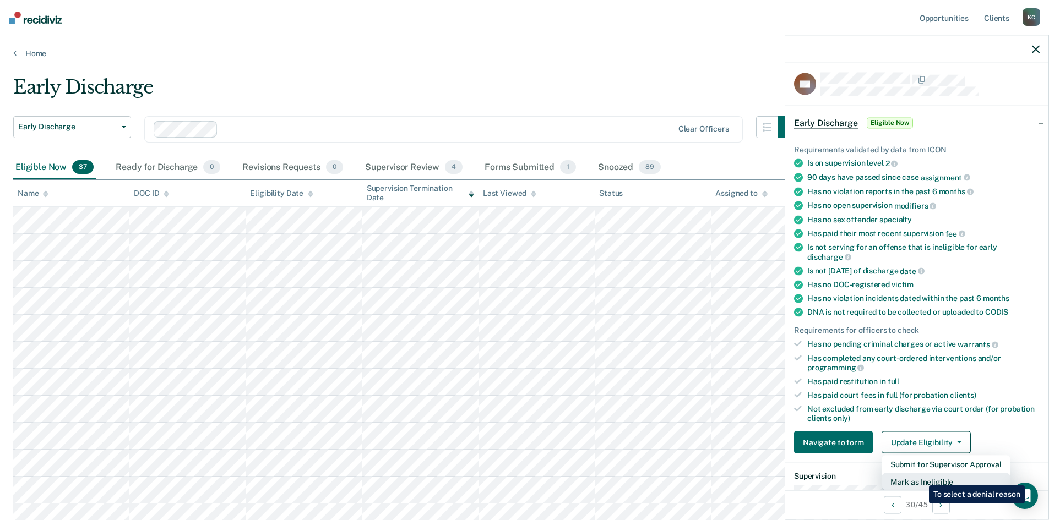
click at [921, 477] on button "Mark as Ineligible" at bounding box center [946, 483] width 129 height 18
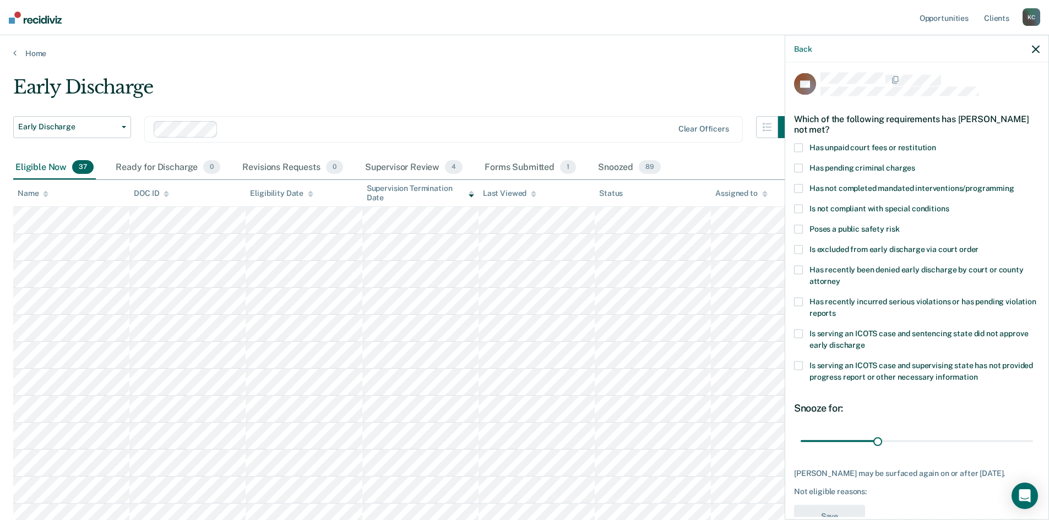
click at [800, 188] on span at bounding box center [798, 188] width 9 height 9
drag, startPoint x: 876, startPoint y: 442, endPoint x: 801, endPoint y: 449, distance: 74.6
type input "1"
click at [801, 449] on input "range" at bounding box center [917, 441] width 232 height 19
click at [828, 510] on button "Save" at bounding box center [829, 517] width 71 height 23
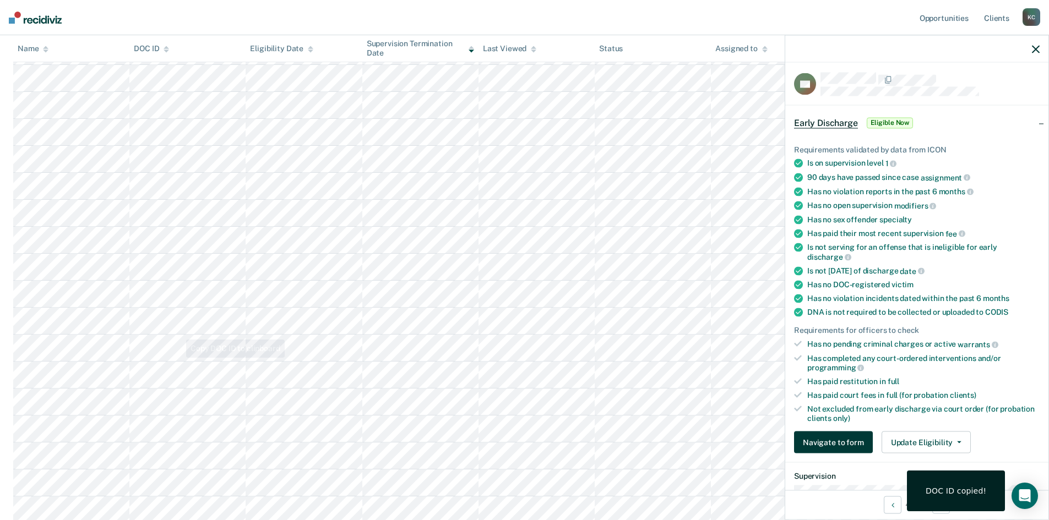
scroll to position [386, 0]
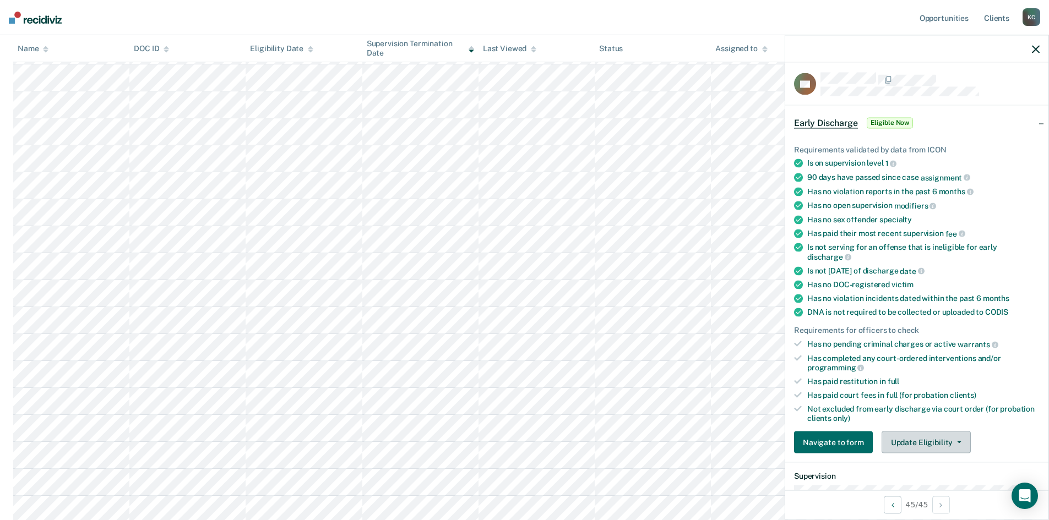
click at [889, 436] on button "Update Eligibility" at bounding box center [926, 443] width 89 height 22
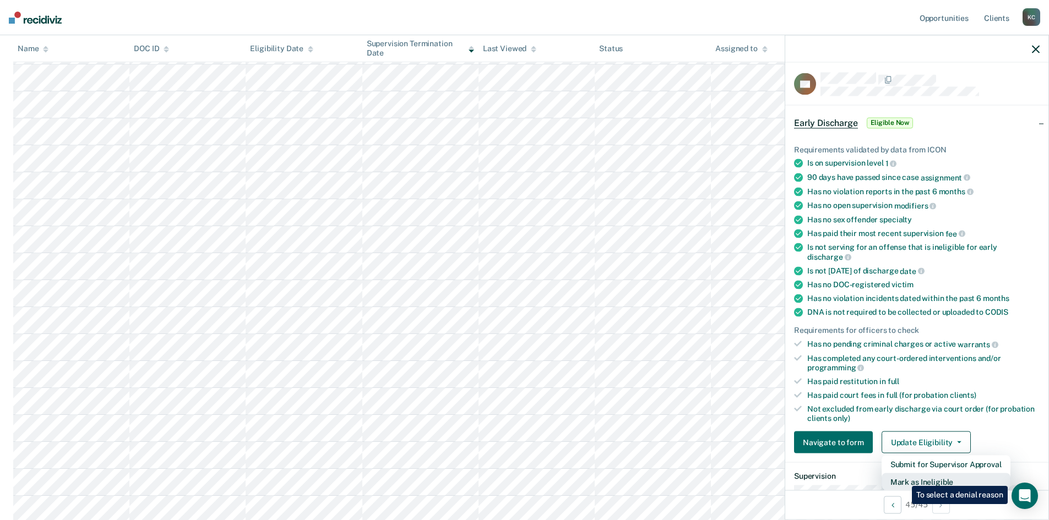
click at [904, 478] on button "Mark as Ineligible" at bounding box center [946, 483] width 129 height 18
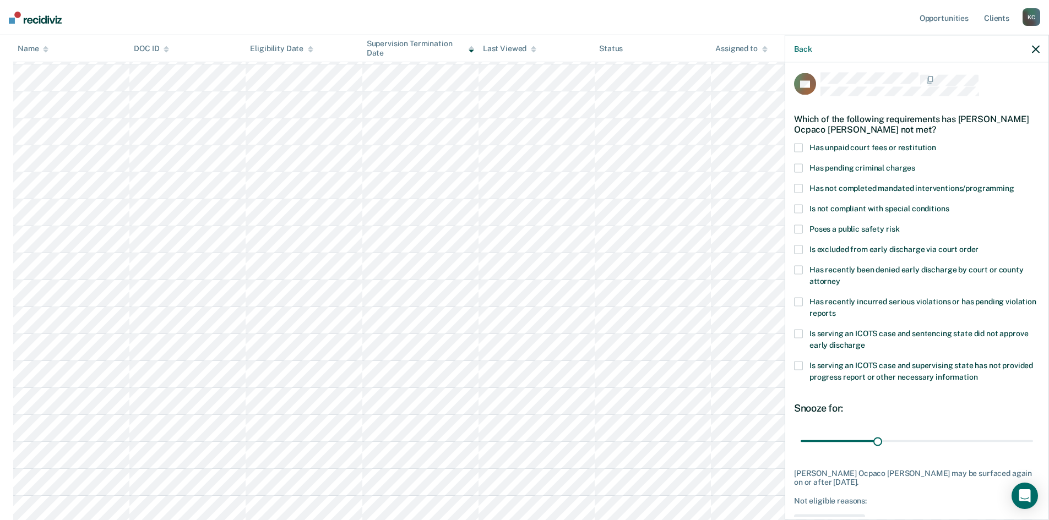
click at [801, 149] on span at bounding box center [798, 148] width 9 height 9
click at [798, 191] on span at bounding box center [798, 188] width 9 height 9
drag, startPoint x: 875, startPoint y: 439, endPoint x: 1011, endPoint y: 445, distance: 136.2
type input "86"
click at [1011, 445] on input "range" at bounding box center [917, 441] width 232 height 19
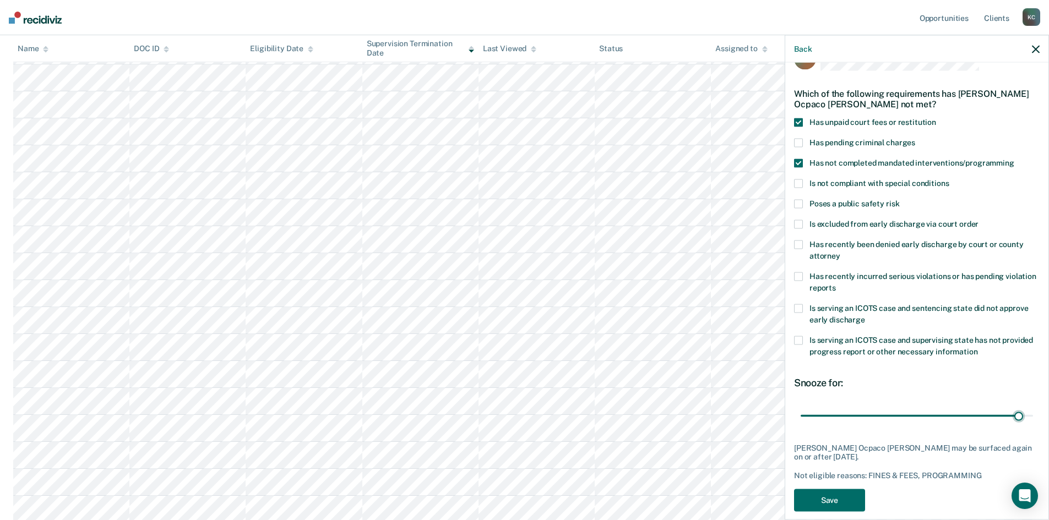
scroll to position [41, 0]
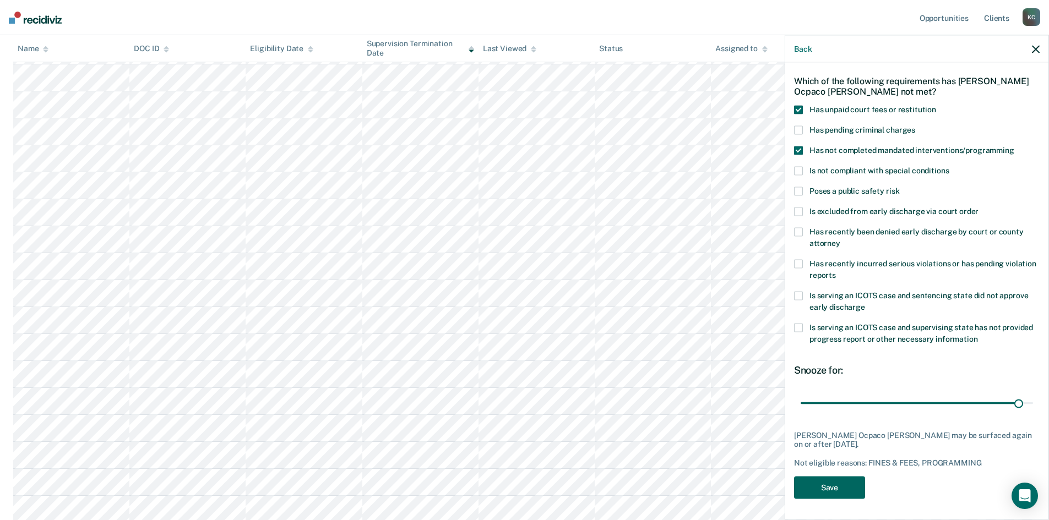
click at [837, 483] on button "Save" at bounding box center [829, 487] width 71 height 23
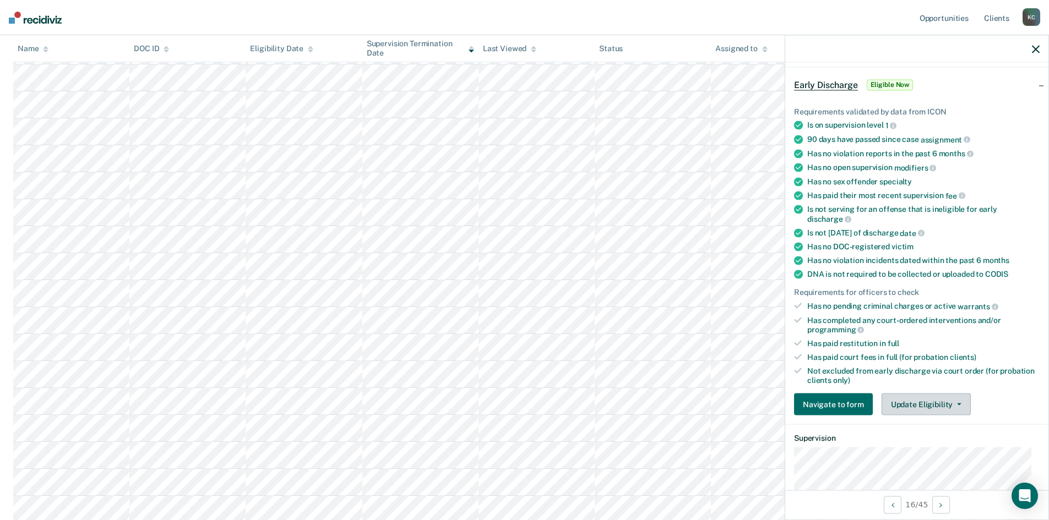
click at [910, 411] on button "Update Eligibility" at bounding box center [926, 405] width 89 height 22
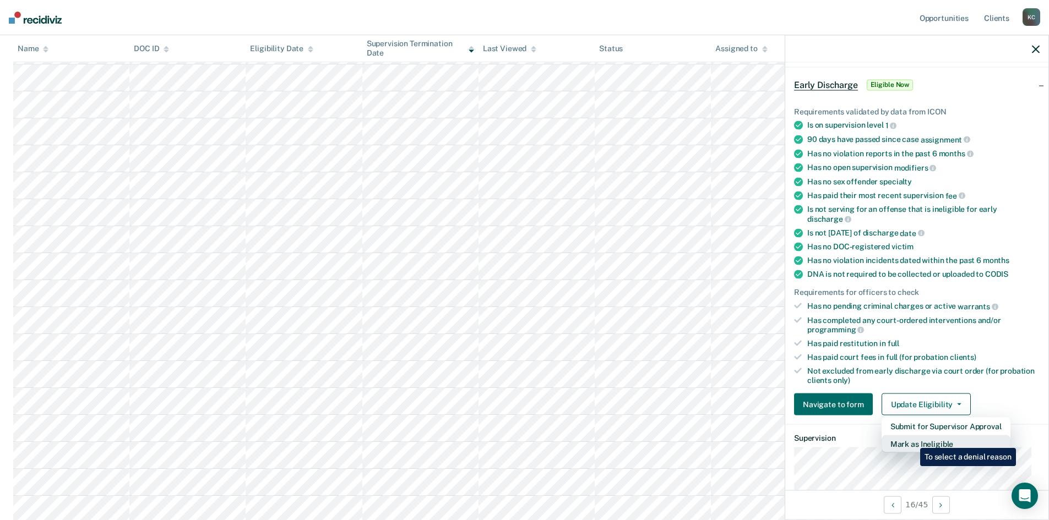
click at [912, 440] on button "Mark as Ineligible" at bounding box center [946, 445] width 129 height 18
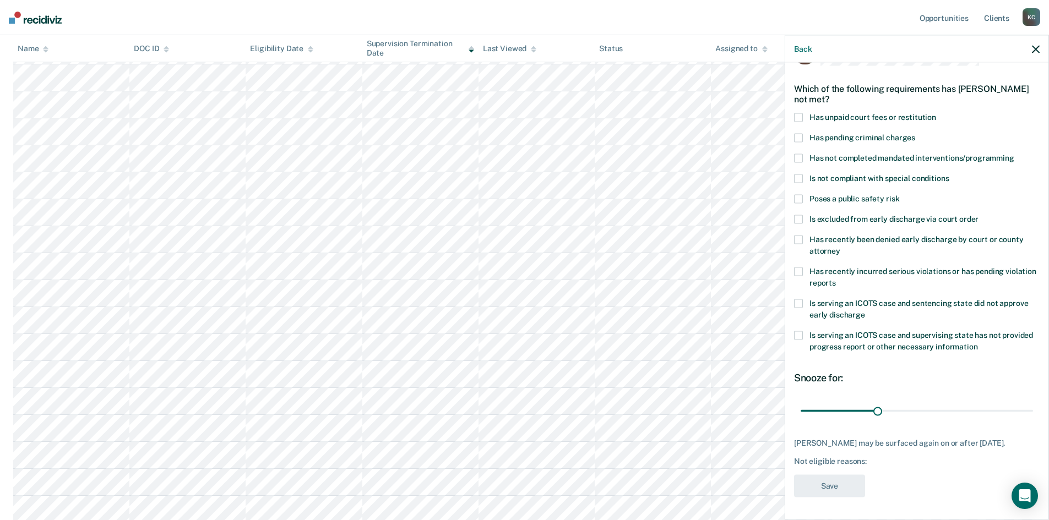
click at [831, 113] on label "Has unpaid court fees or restitution" at bounding box center [917, 119] width 246 height 12
click at [827, 154] on span "Has not completed mandated interventions/programming" at bounding box center [912, 158] width 205 height 9
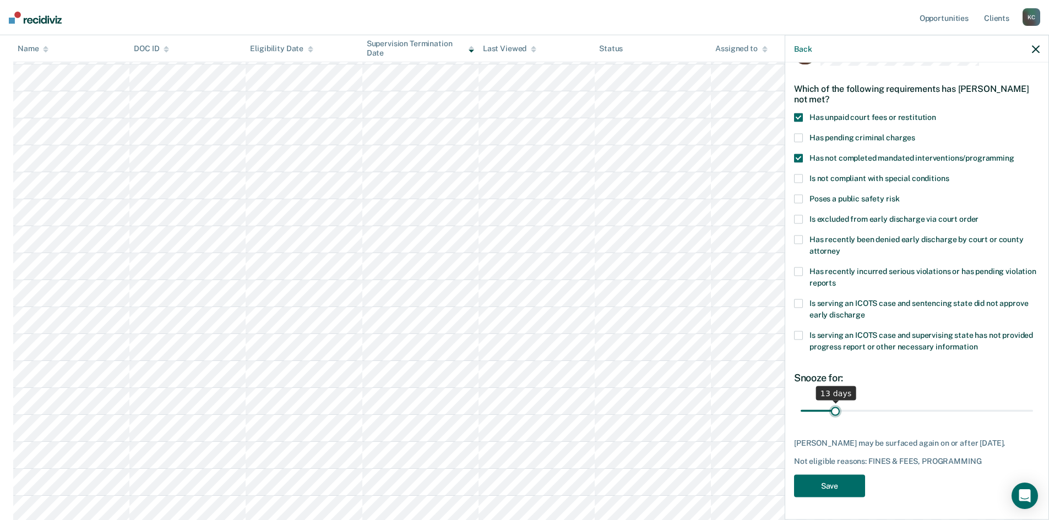
scroll to position [32, 0]
drag, startPoint x: 873, startPoint y: 402, endPoint x: 829, endPoint y: 406, distance: 44.2
type input "11"
click at [829, 406] on input "range" at bounding box center [917, 412] width 232 height 19
click at [831, 488] on button "Save" at bounding box center [829, 488] width 71 height 23
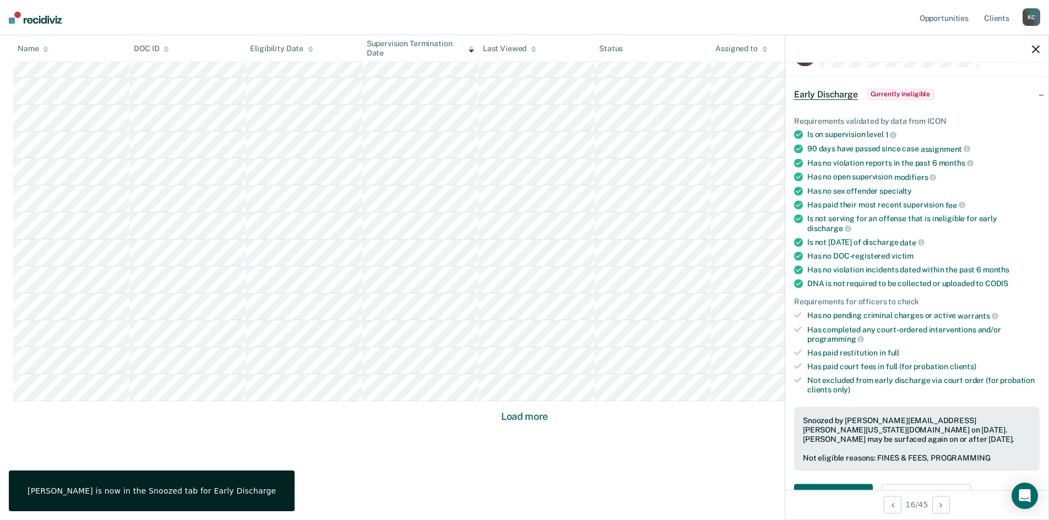
scroll to position [560, 0]
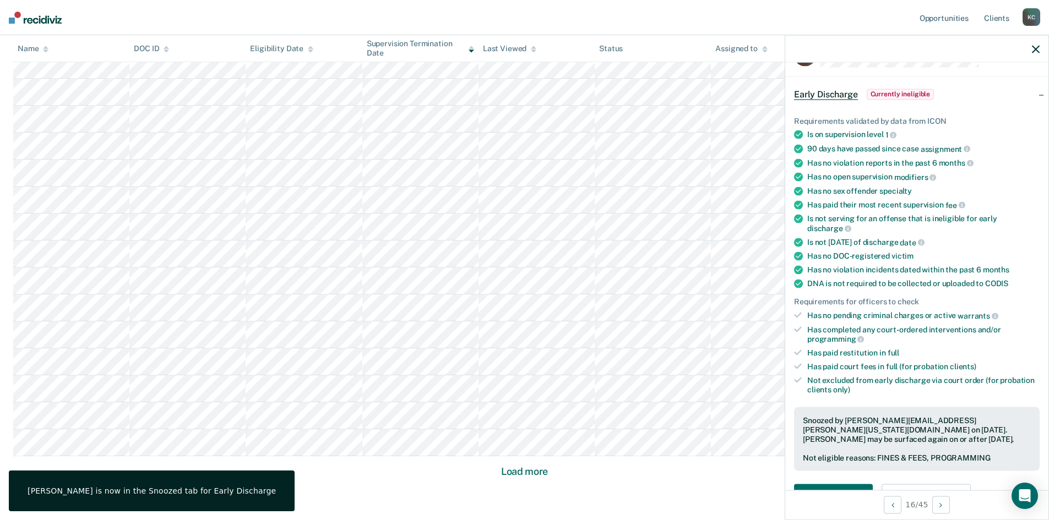
click at [533, 477] on button "Load more" at bounding box center [524, 471] width 53 height 13
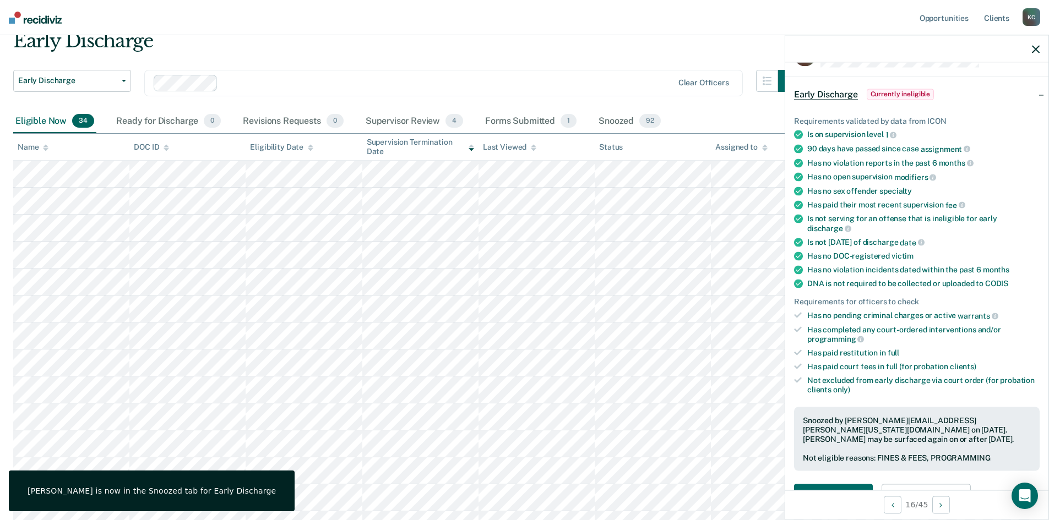
scroll to position [0, 0]
